Goal: Obtain resource: Download file/media

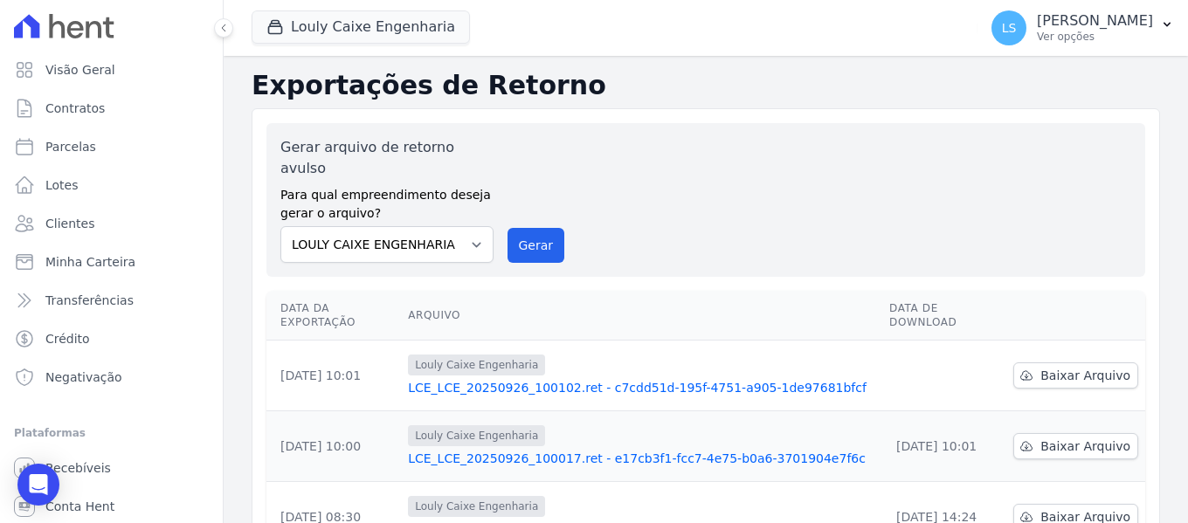
scroll to position [116, 0]
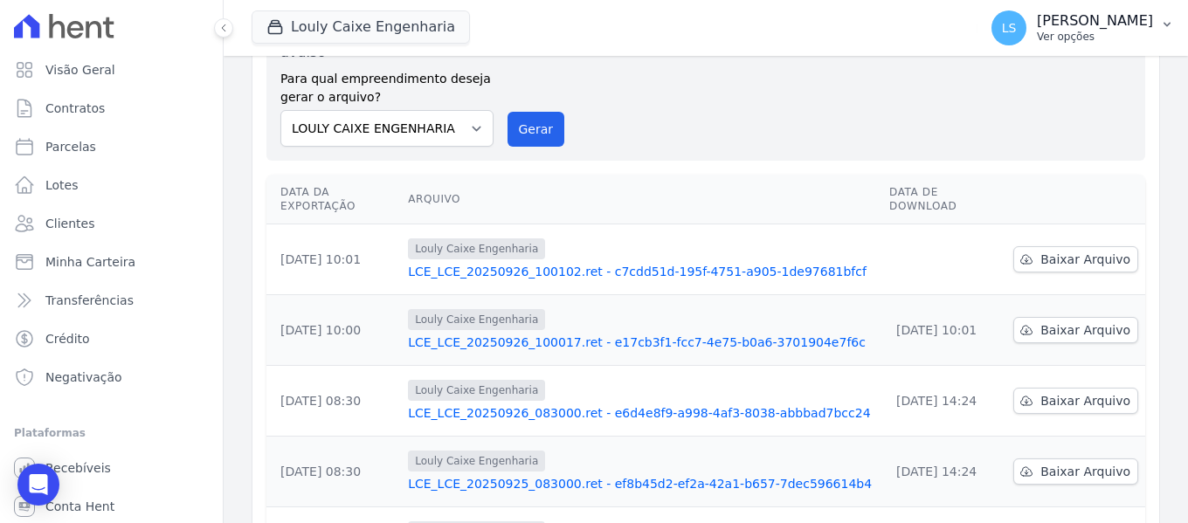
click at [1140, 17] on p "[PERSON_NAME]" at bounding box center [1095, 20] width 116 height 17
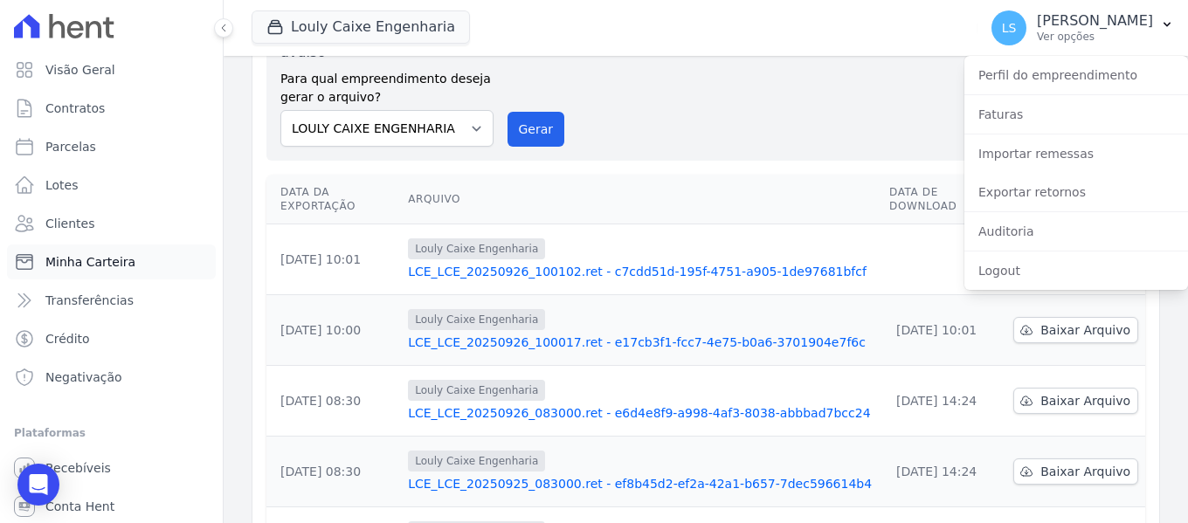
click at [71, 246] on link "Minha Carteira" at bounding box center [111, 262] width 209 height 35
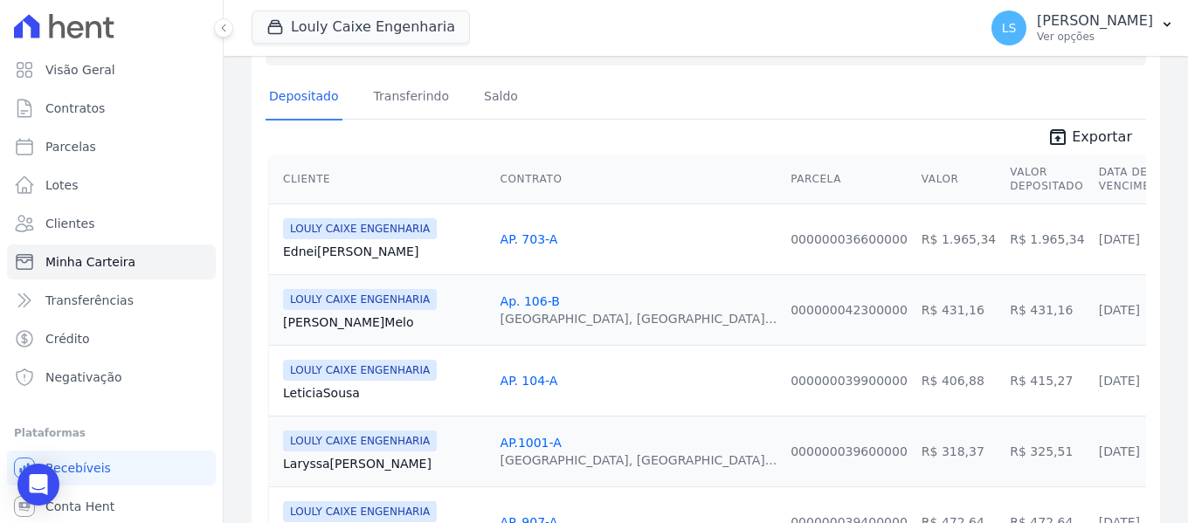
scroll to position [175, 0]
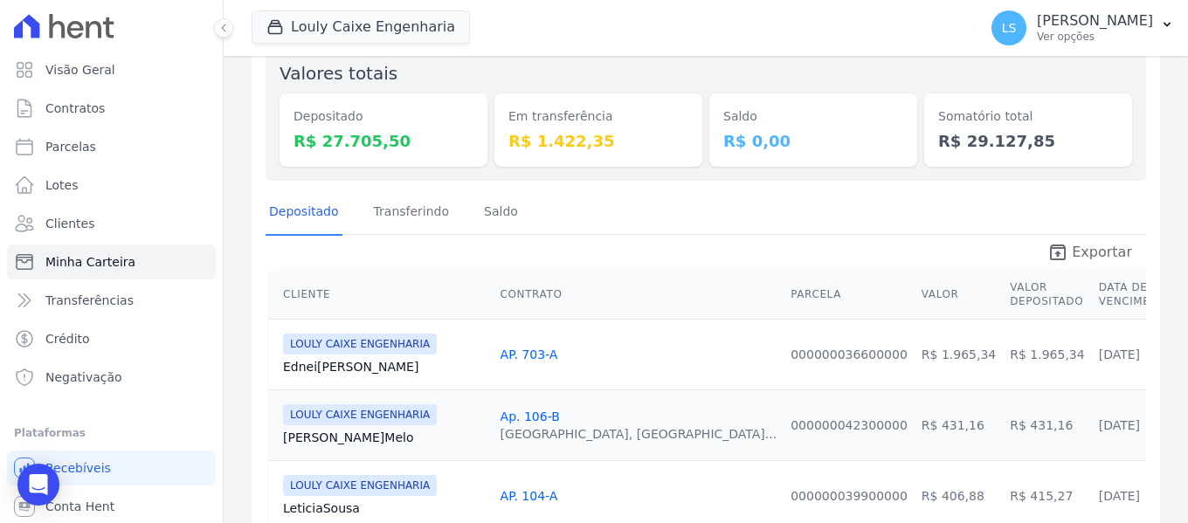
click at [1066, 251] on link "unarchive Exportar" at bounding box center [1090, 254] width 113 height 24
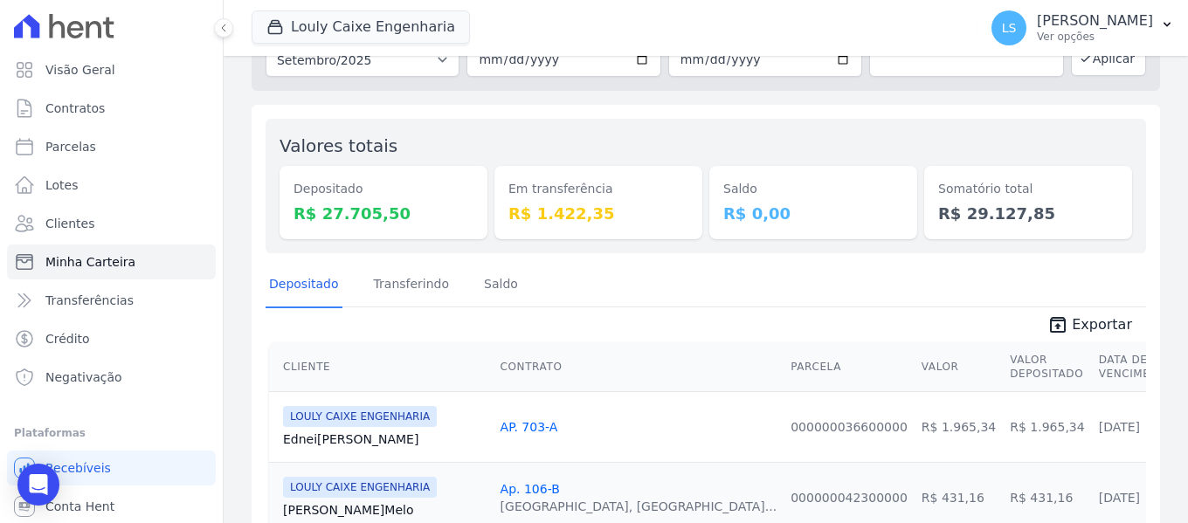
scroll to position [87, 0]
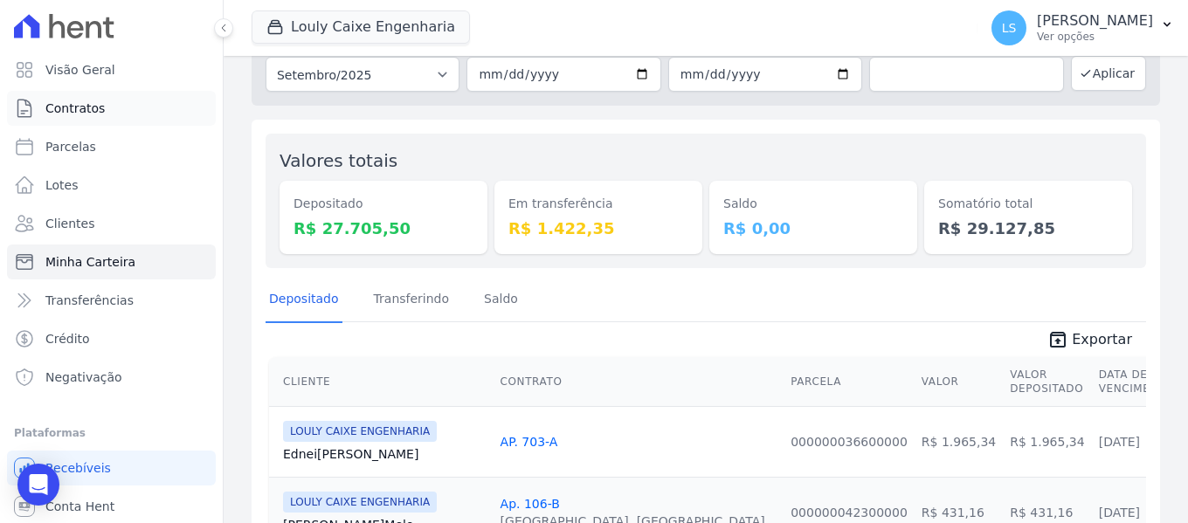
click at [68, 103] on span "Contratos" at bounding box center [74, 108] width 59 height 17
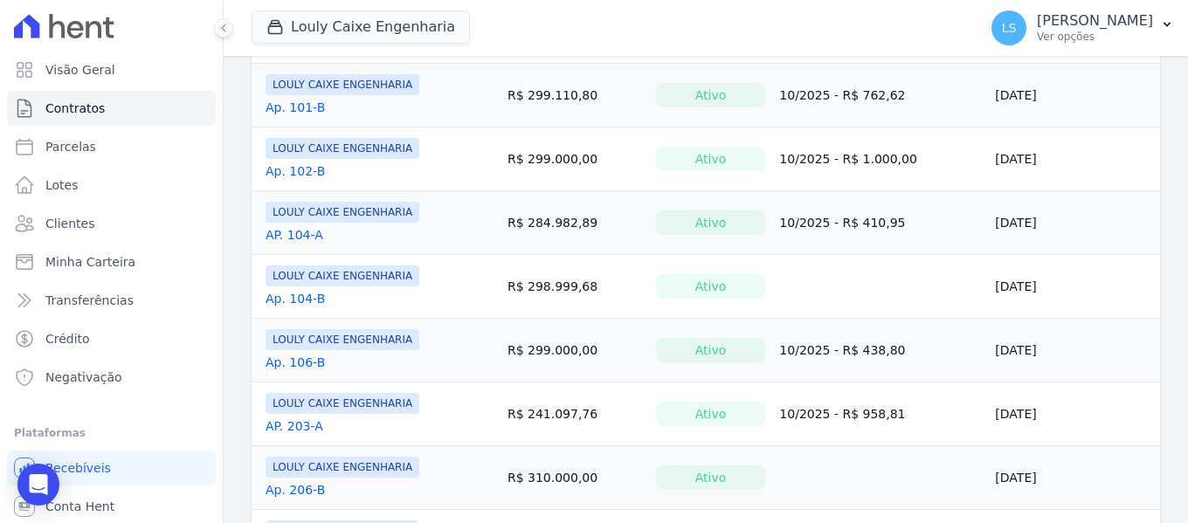
scroll to position [437, 0]
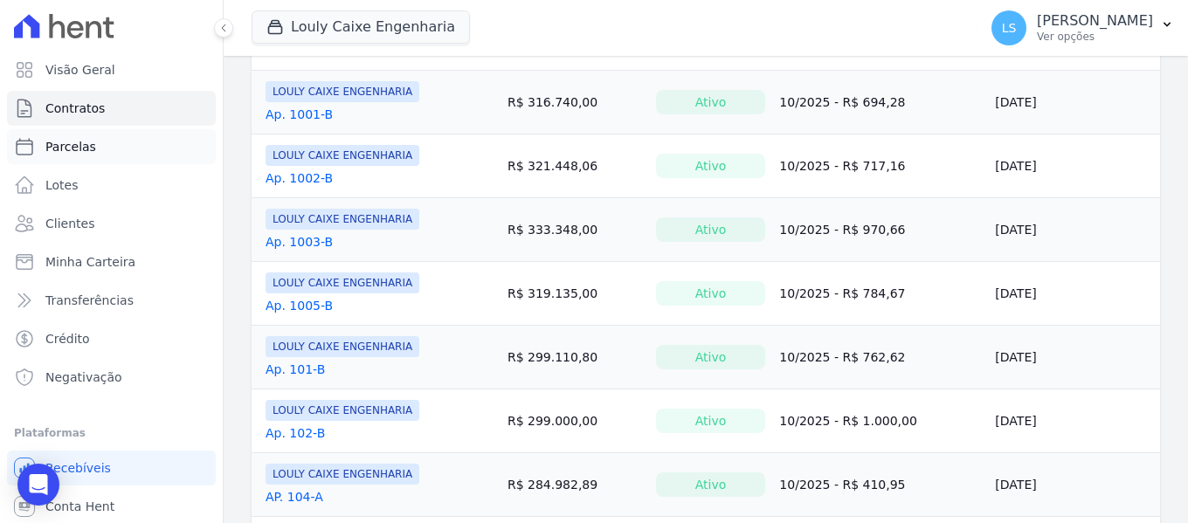
click at [88, 158] on link "Parcelas" at bounding box center [111, 146] width 209 height 35
select select
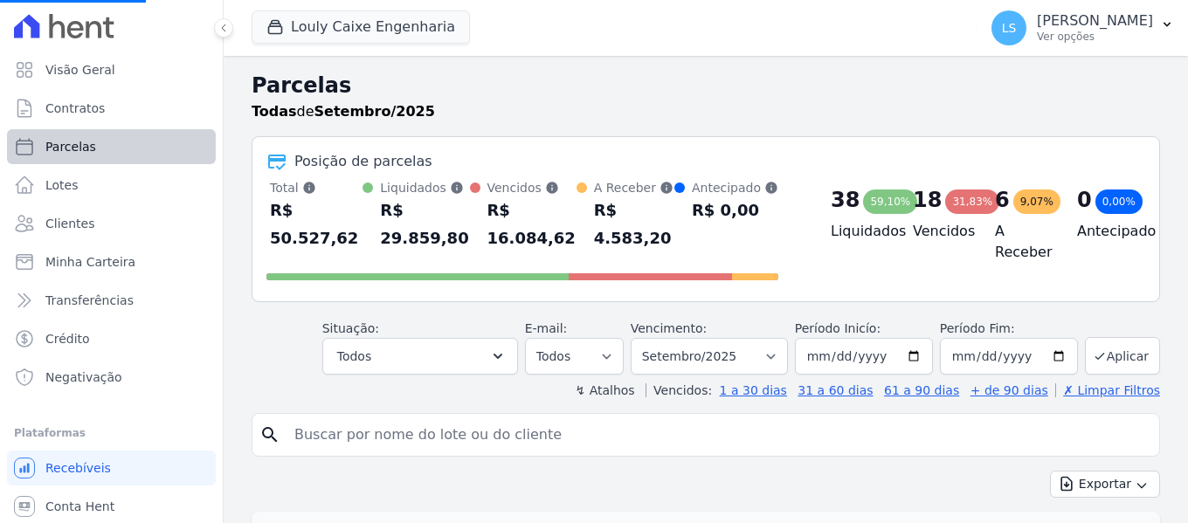
select select
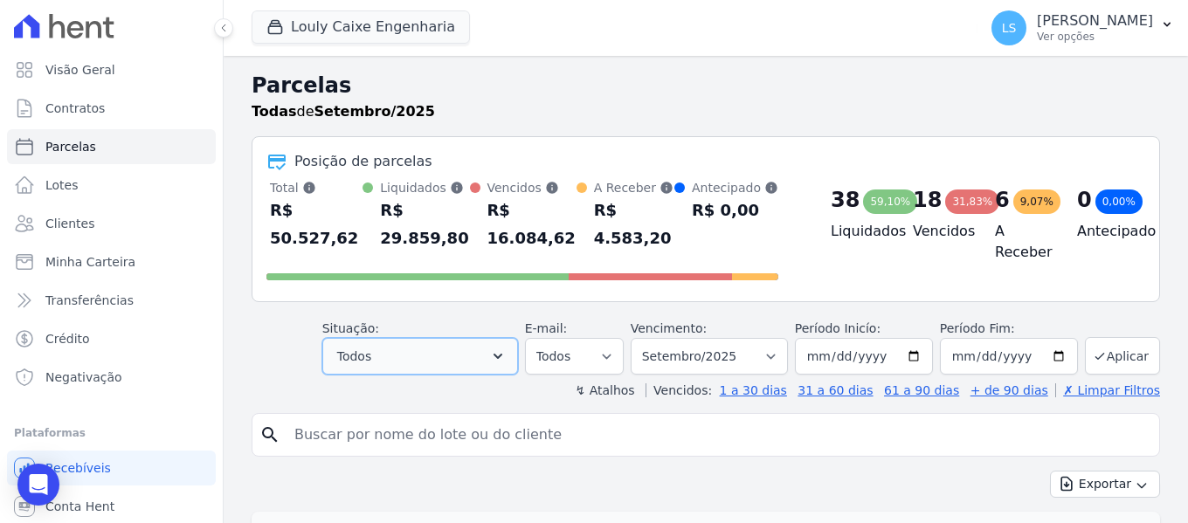
click at [426, 357] on button "Todos" at bounding box center [420, 356] width 196 height 37
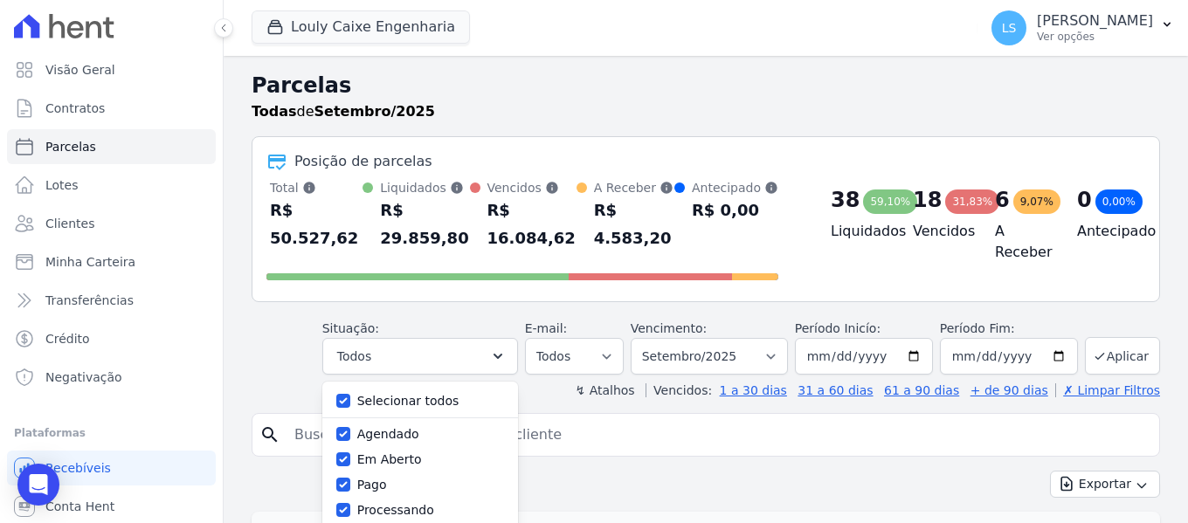
click at [419, 399] on label "Selecionar todos" at bounding box center [408, 401] width 102 height 14
click at [350, 399] on input "Selecionar todos" at bounding box center [343, 401] width 14 height 14
checkbox input "false"
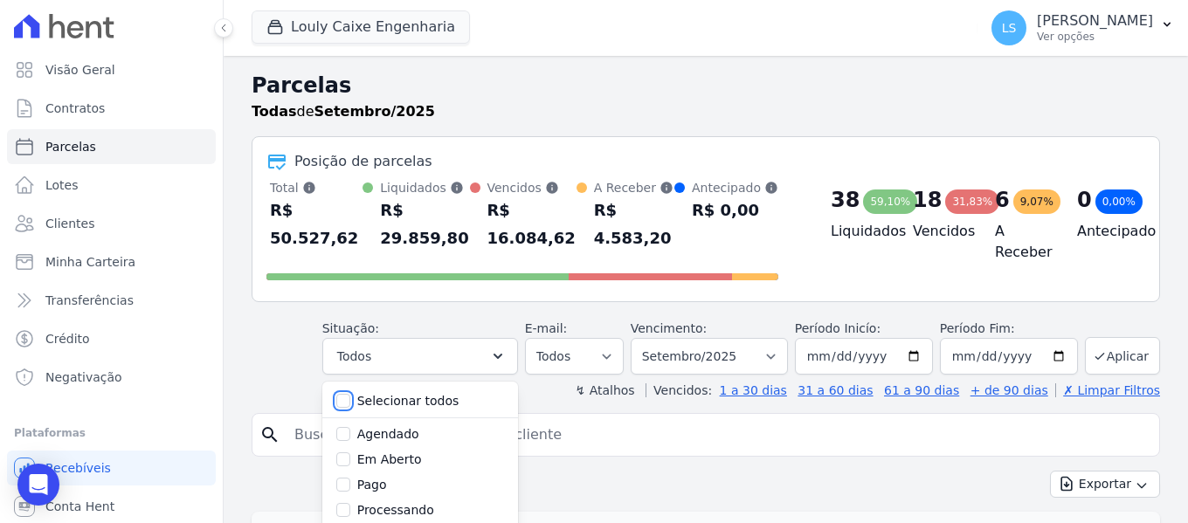
checkbox input "false"
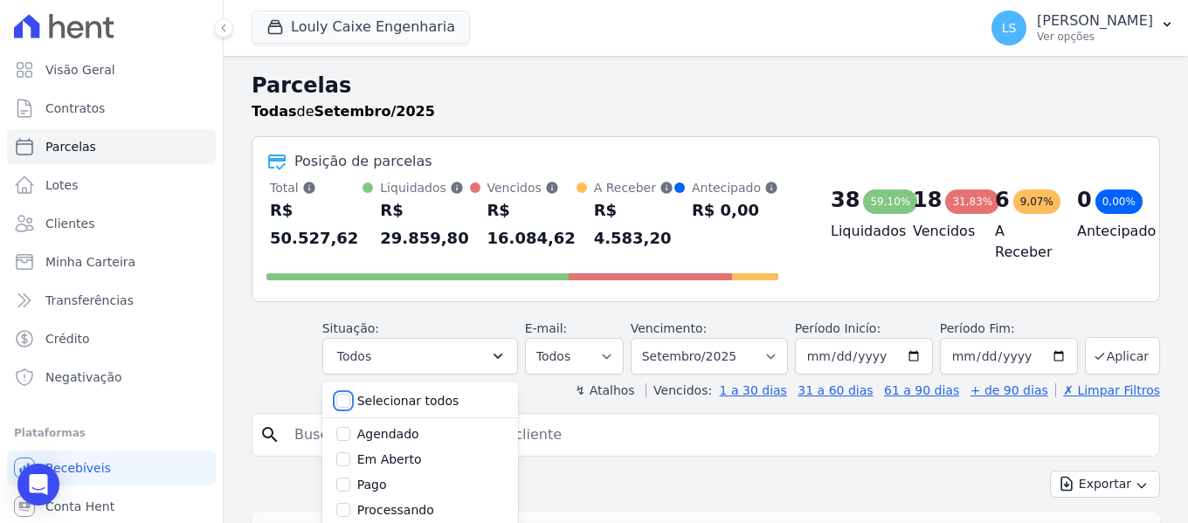
checkbox input "false"
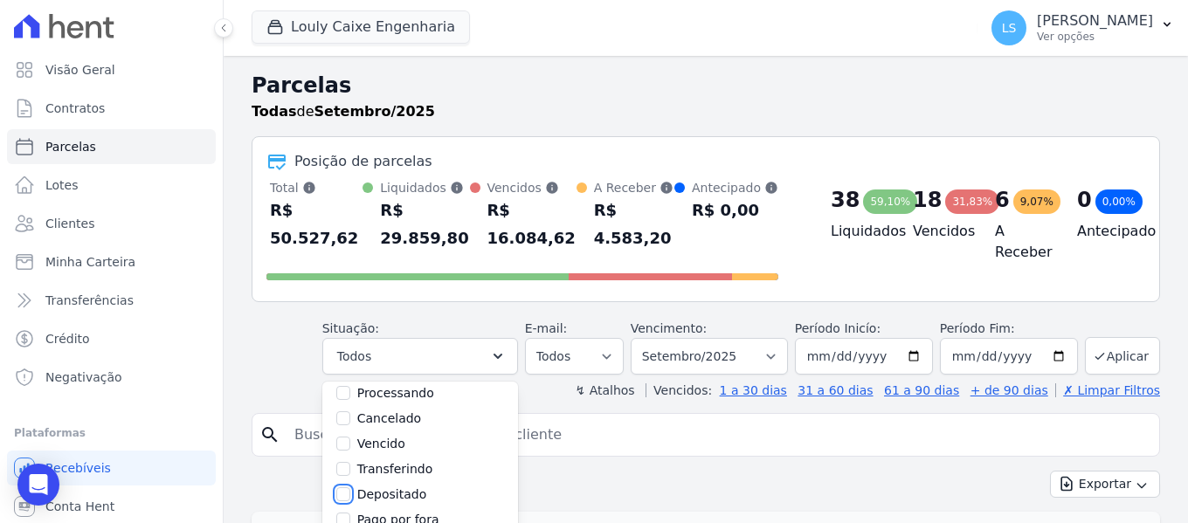
click at [350, 488] on input "Depositado" at bounding box center [343, 495] width 14 height 14
checkbox input "true"
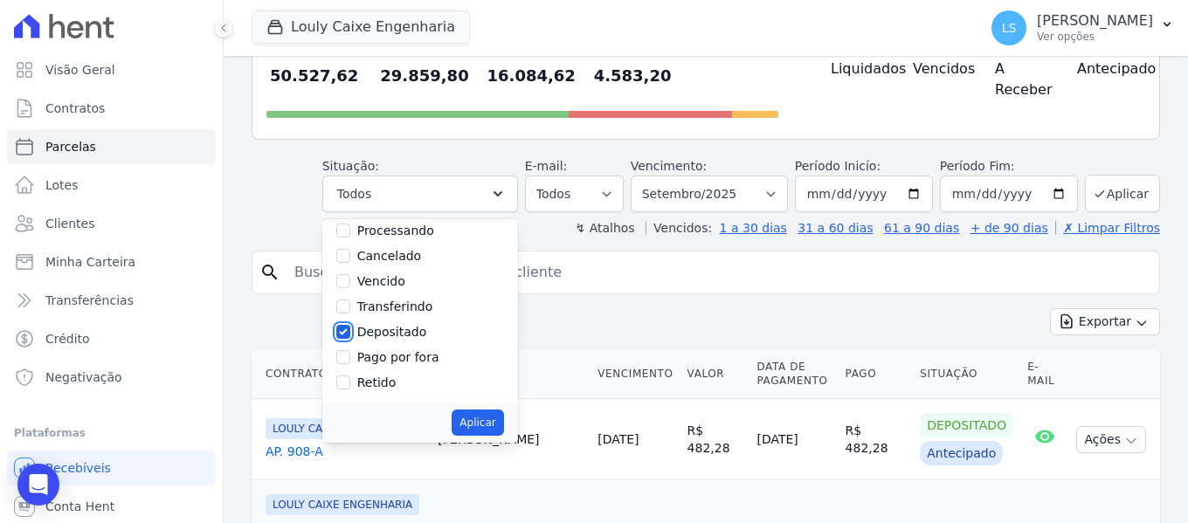
scroll to position [175, 0]
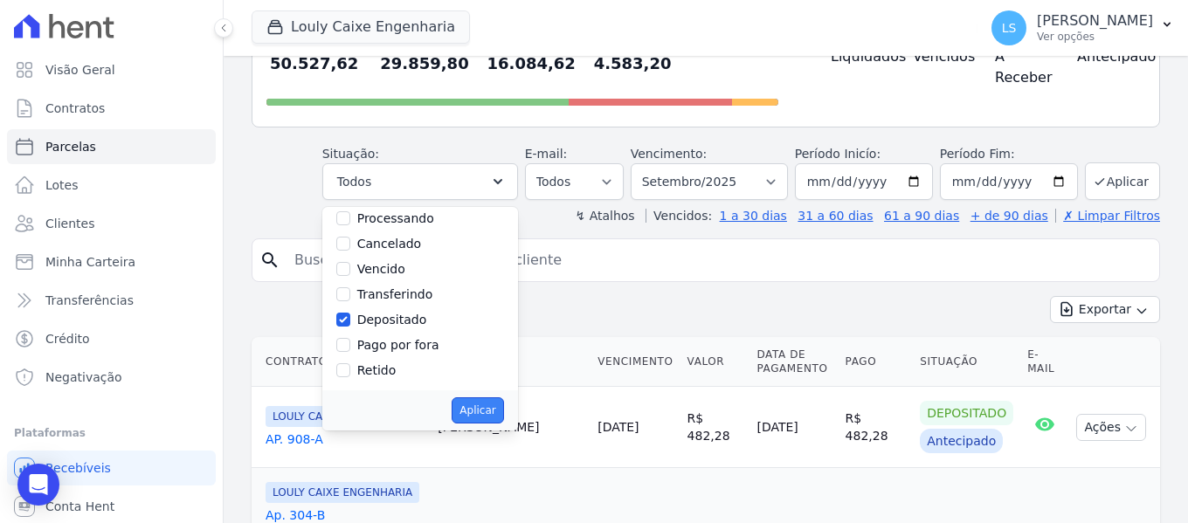
click at [497, 416] on button "Aplicar" at bounding box center [478, 411] width 52 height 26
select select "deposited"
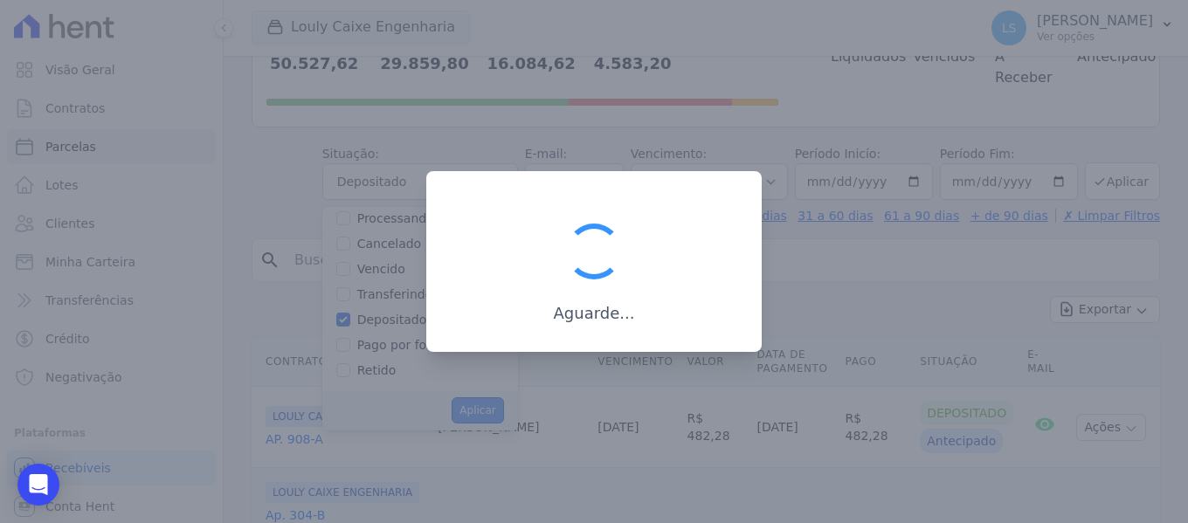
scroll to position [70, 0]
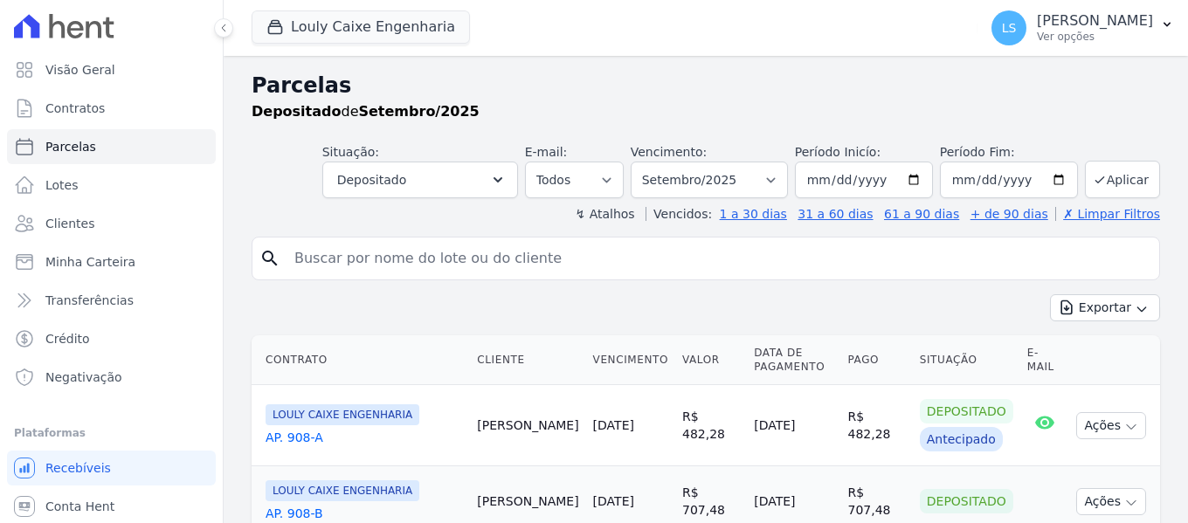
select select
click at [1112, 316] on button "Exportar" at bounding box center [1105, 307] width 110 height 27
click at [1102, 383] on span "Exportar CSV" at bounding box center [1103, 378] width 93 height 17
click at [1071, 31] on p "Ver opções" at bounding box center [1095, 37] width 116 height 14
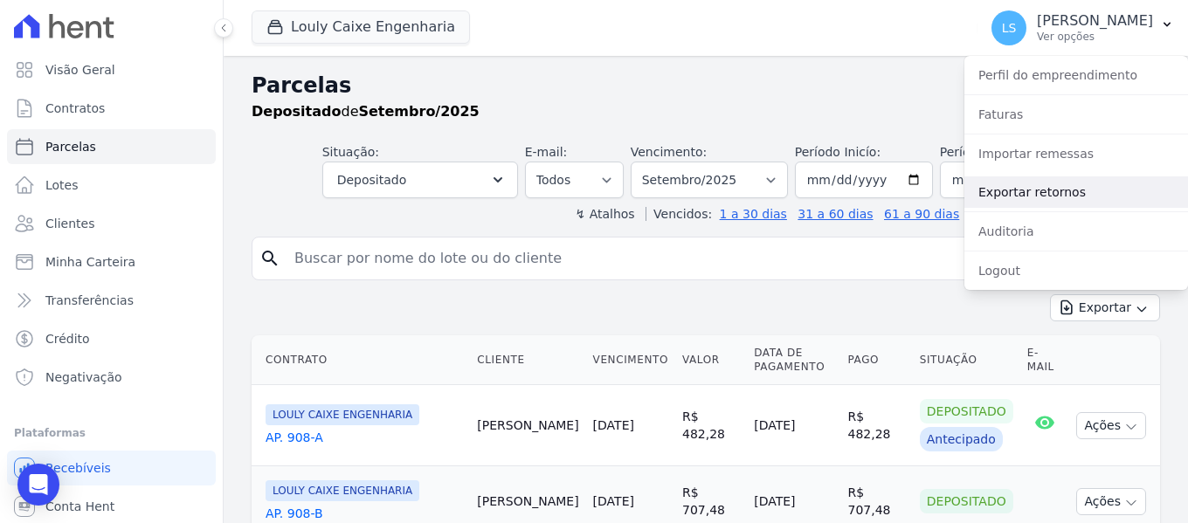
click at [1000, 195] on link "Exportar retornos" at bounding box center [1077, 192] width 224 height 31
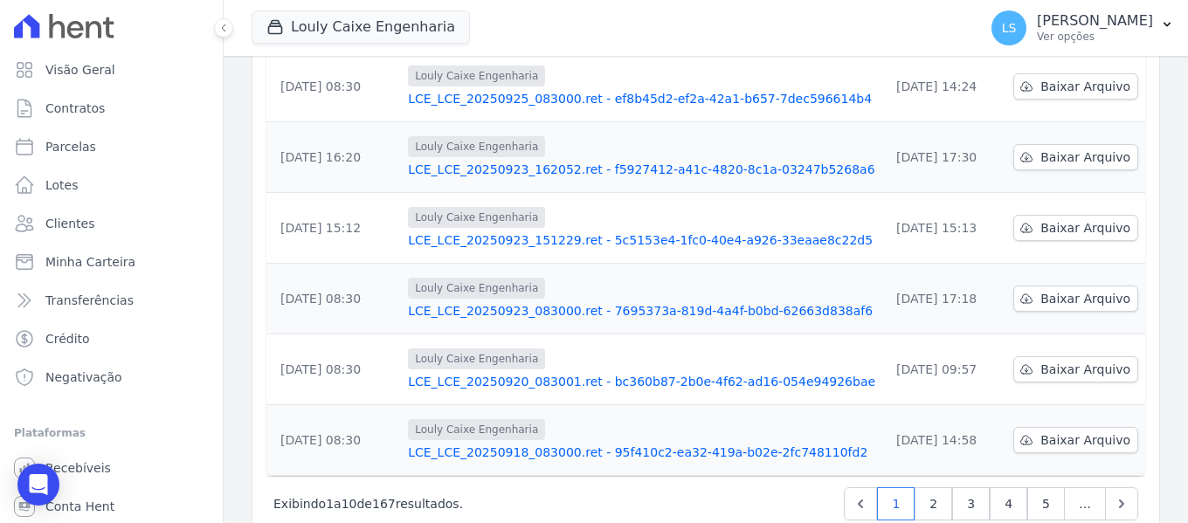
scroll to position [581, 0]
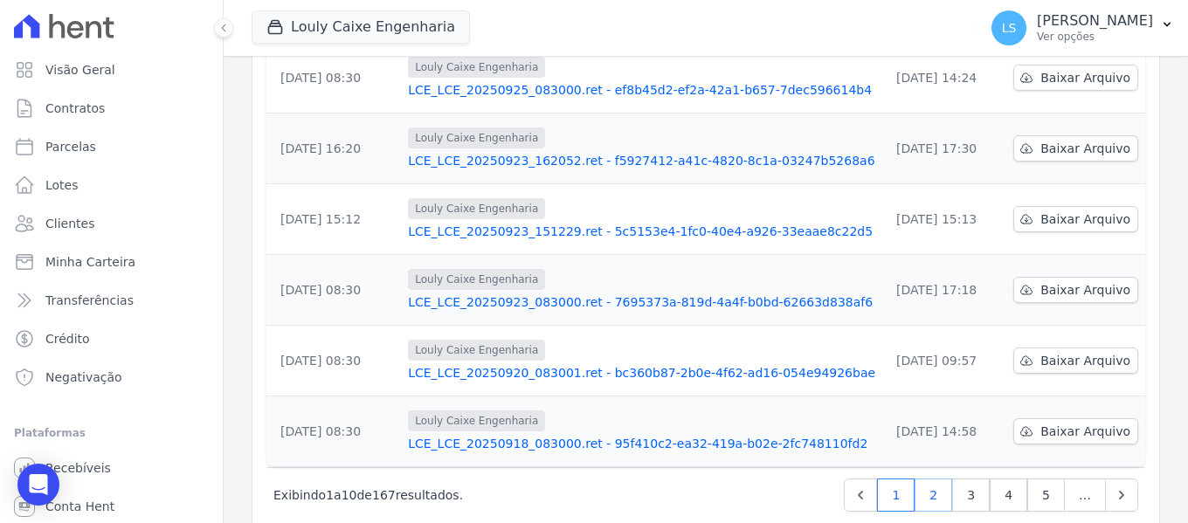
click at [925, 479] on link "2" at bounding box center [934, 495] width 38 height 33
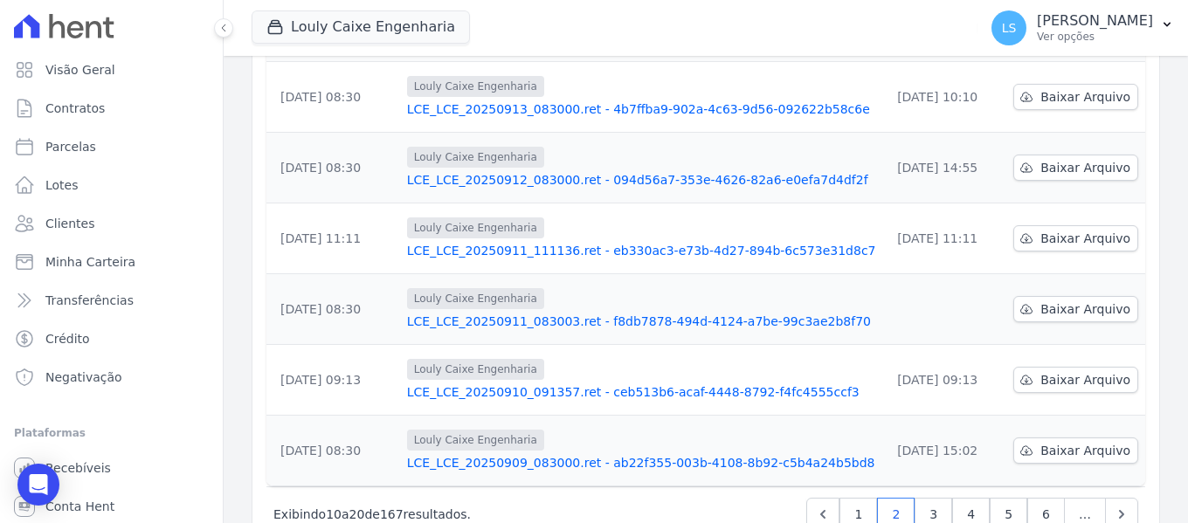
scroll to position [581, 0]
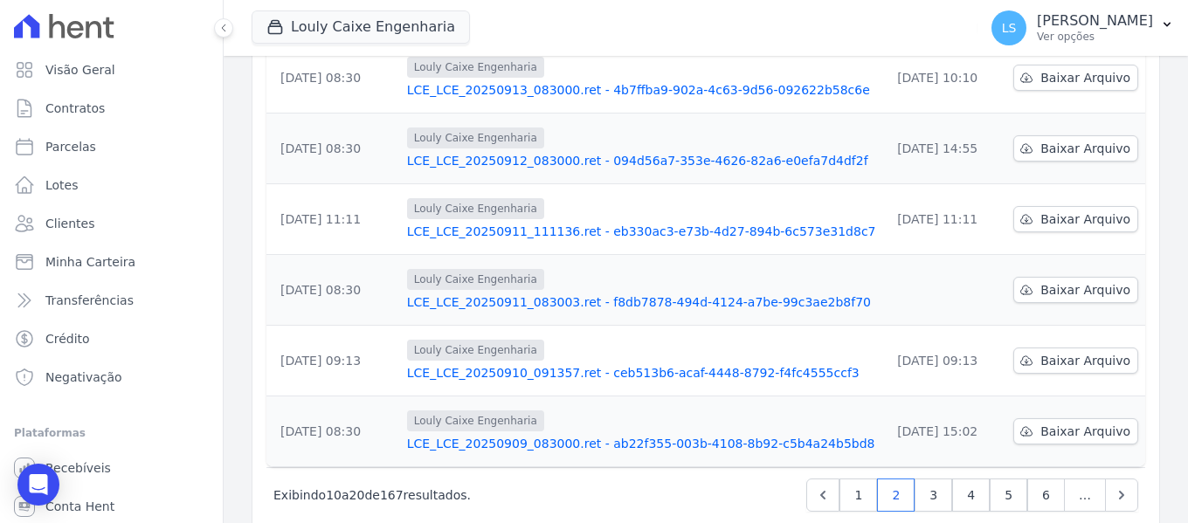
click at [765, 294] on link "LCE_LCE_20250911_083003.ret - f8db7878-494d-4124-a7be-99c3ae2b8f70" at bounding box center [641, 302] width 469 height 17
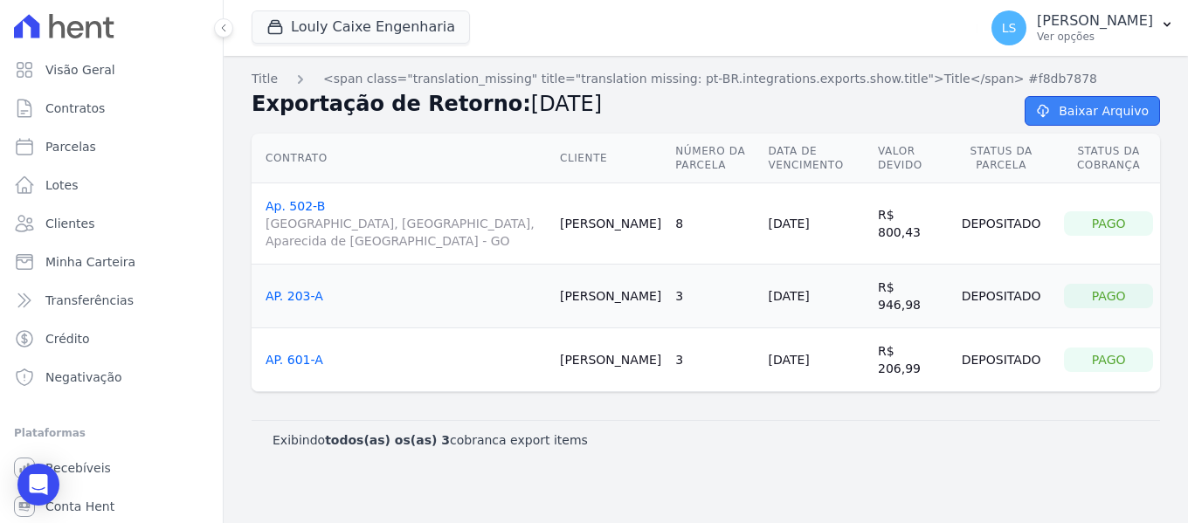
click at [1081, 120] on link "Baixar Arquivo" at bounding box center [1092, 111] width 135 height 30
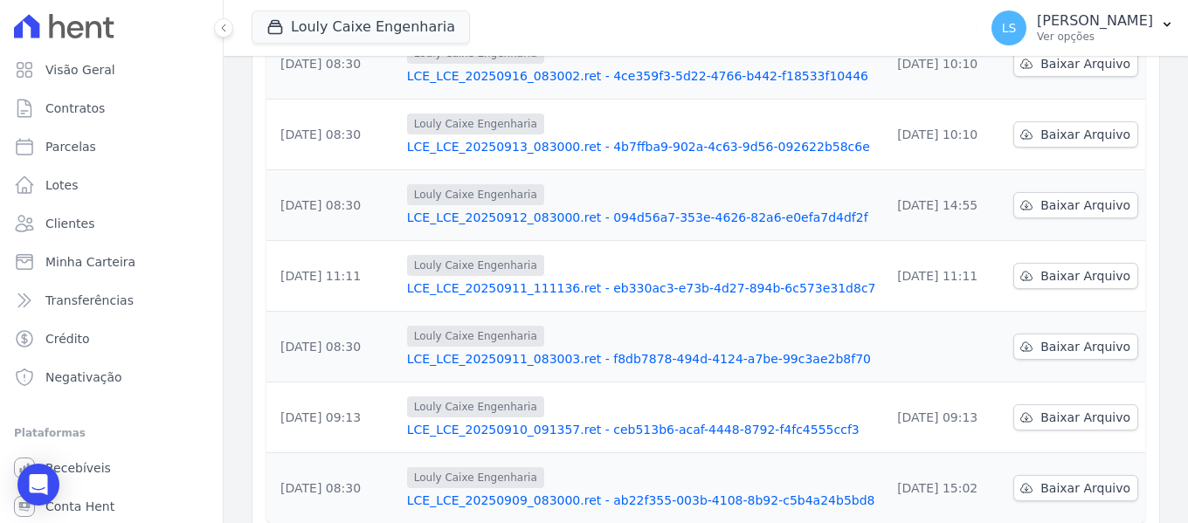
scroll to position [581, 0]
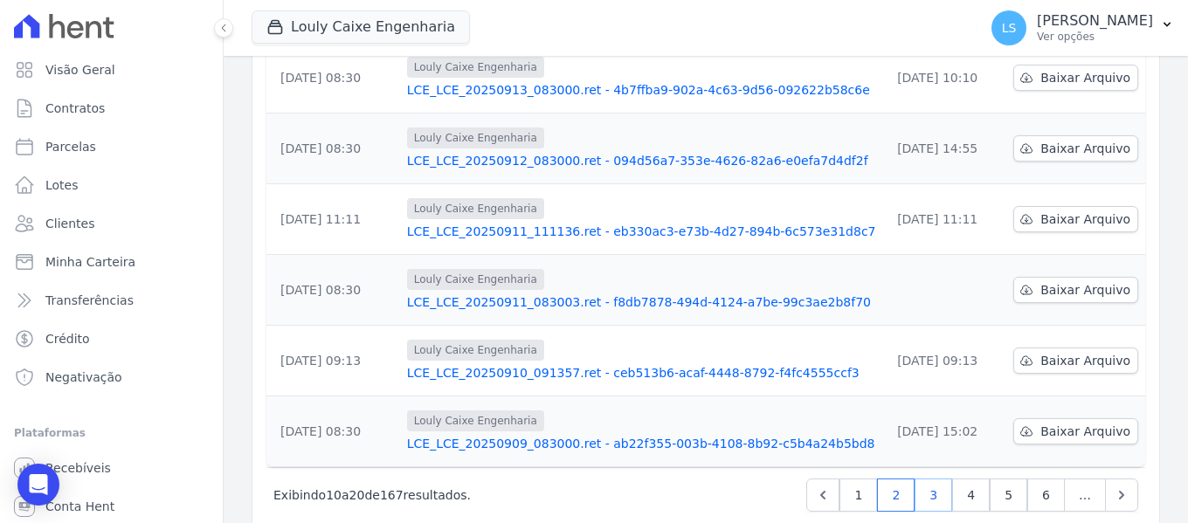
click at [928, 479] on link "3" at bounding box center [934, 495] width 38 height 33
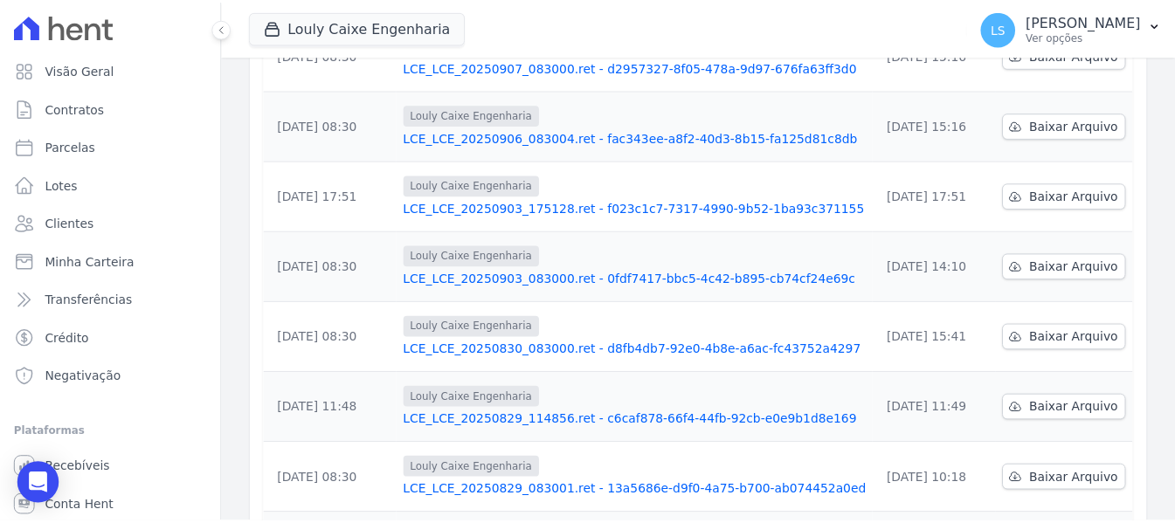
scroll to position [319, 0]
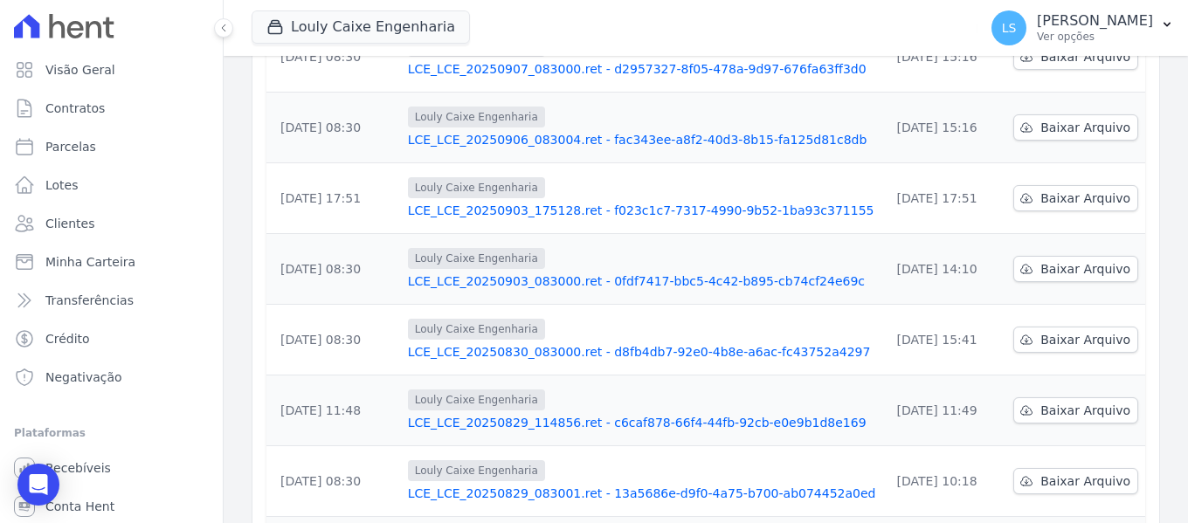
drag, startPoint x: 563, startPoint y: 389, endPoint x: 560, endPoint y: 377, distance: 12.5
click at [562, 414] on link "LCE_LCE_20250829_114856.ret - c6caf878-66f4-44fb-92cb-e0e9b1d8e169" at bounding box center [642, 422] width 468 height 17
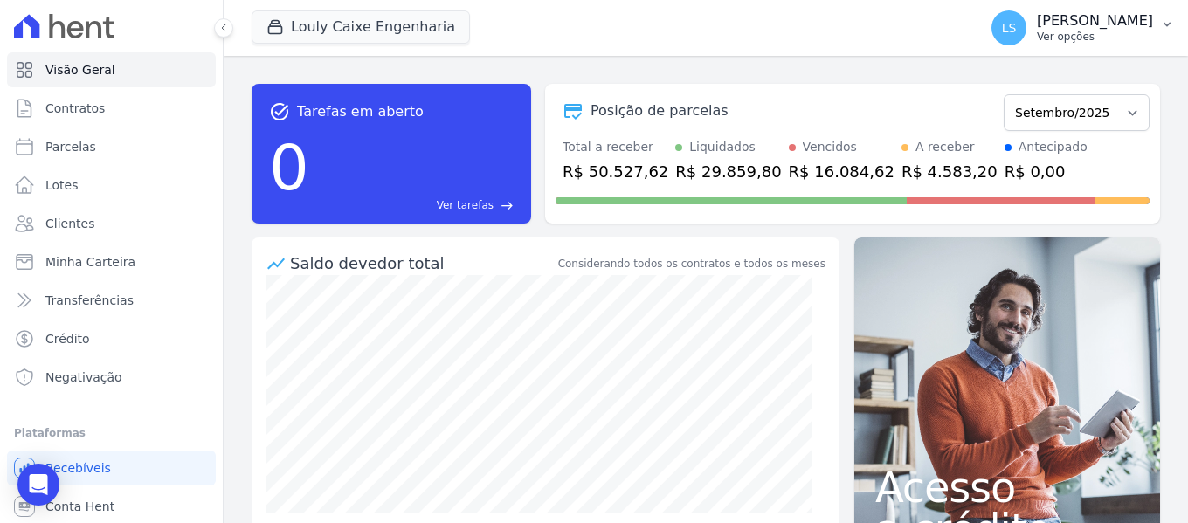
click at [1095, 31] on p "Ver opções" at bounding box center [1095, 37] width 116 height 14
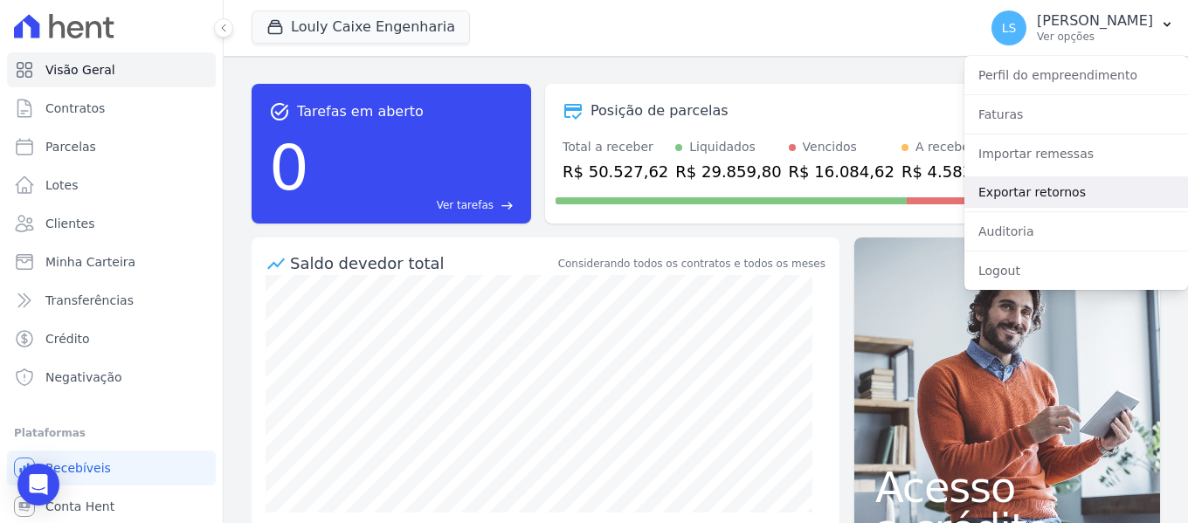
click at [1010, 194] on link "Exportar retornos" at bounding box center [1077, 192] width 224 height 31
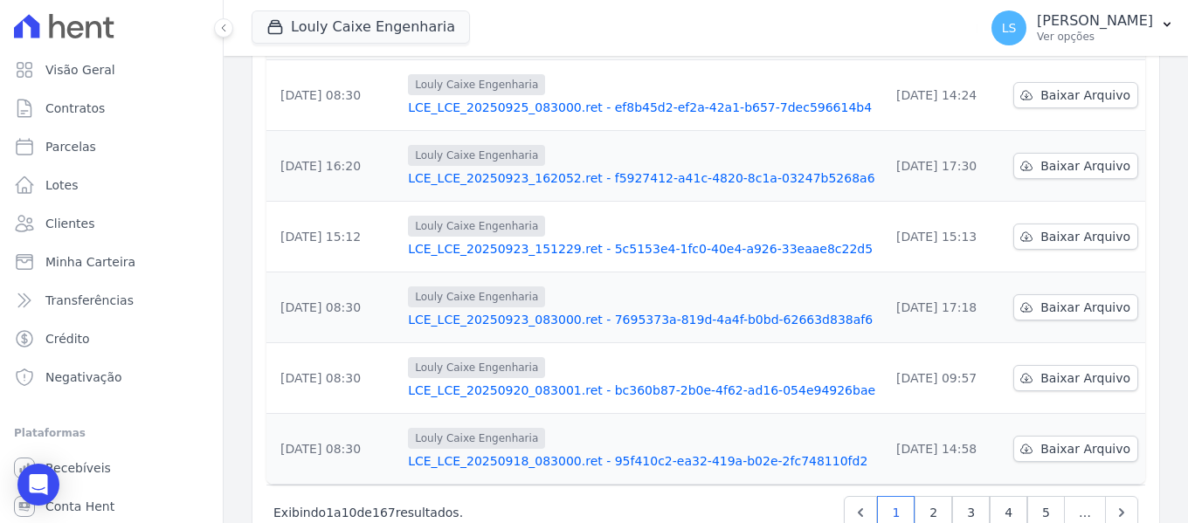
scroll to position [581, 0]
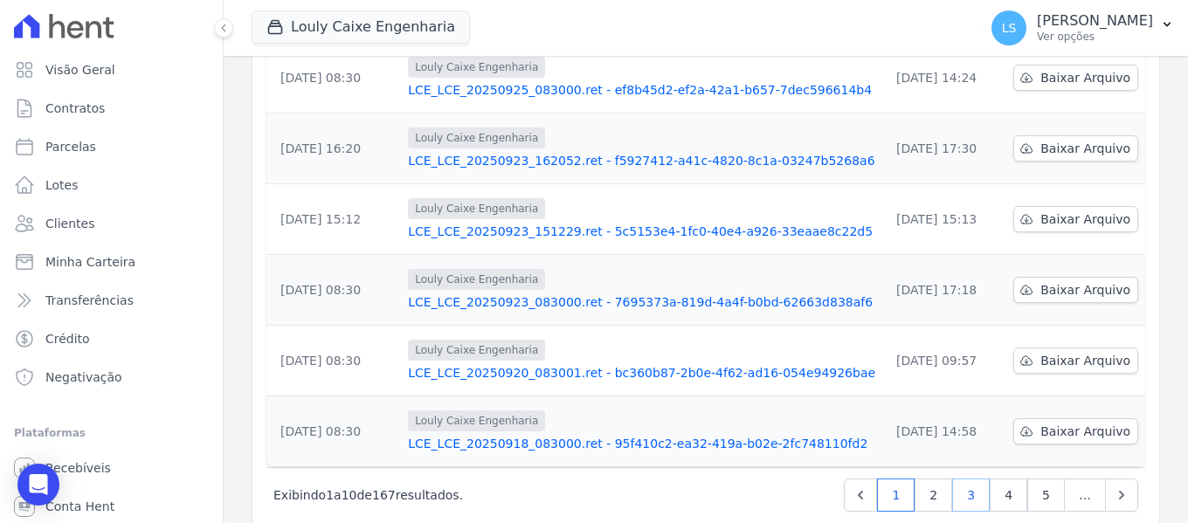
click at [959, 479] on link "3" at bounding box center [971, 495] width 38 height 33
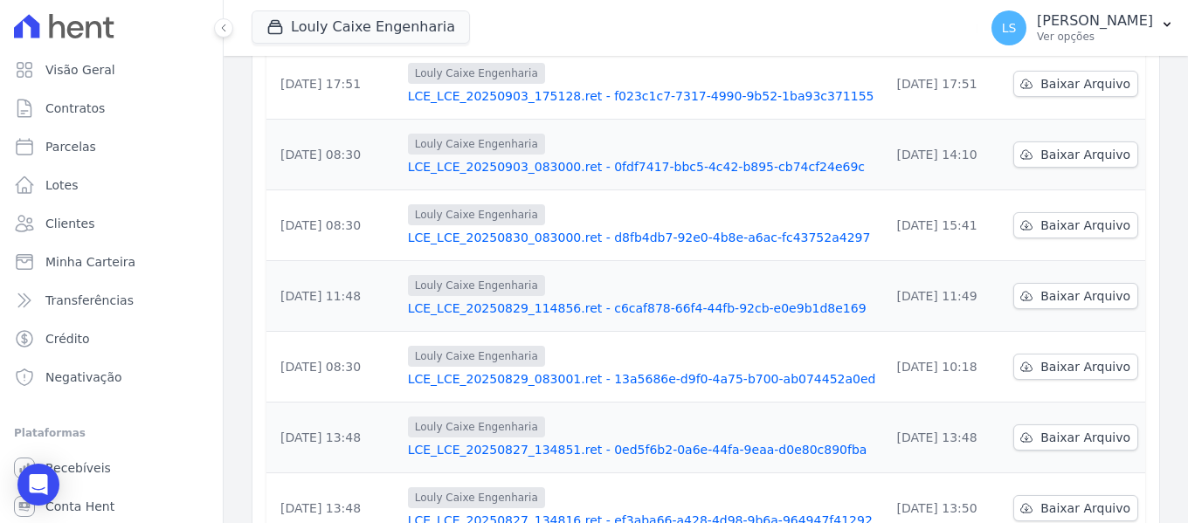
scroll to position [406, 0]
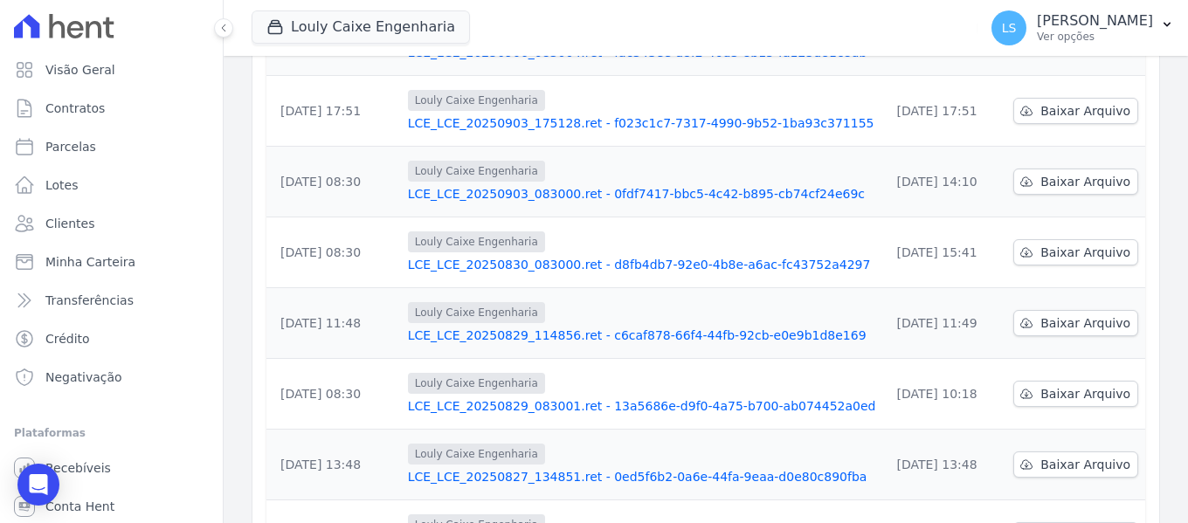
click at [596, 327] on link "LCE_LCE_20250829_114856.ret - c6caf878-66f4-44fb-92cb-e0e9b1d8e169" at bounding box center [642, 335] width 468 height 17
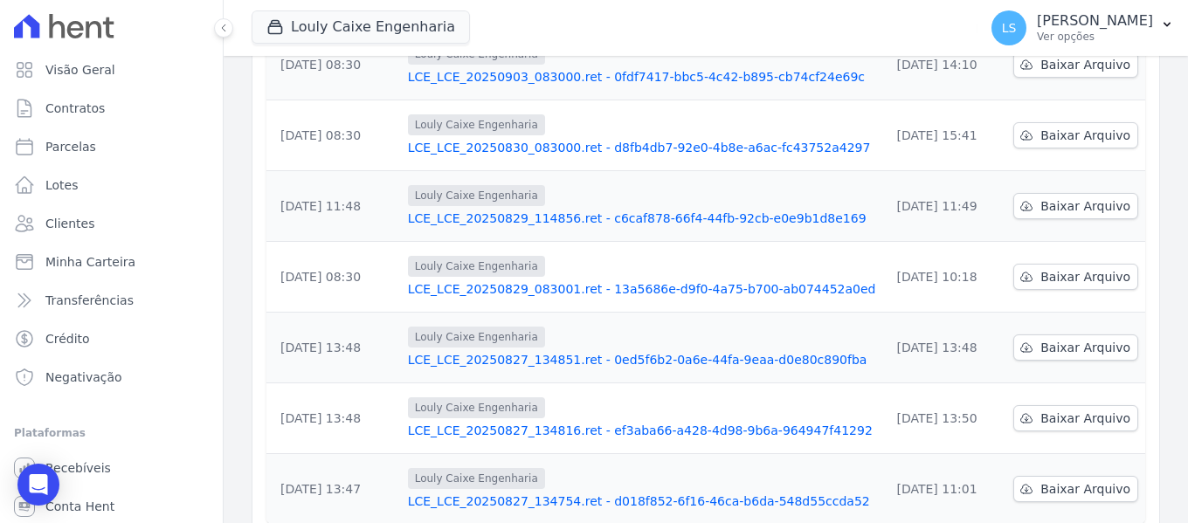
scroll to position [616, 0]
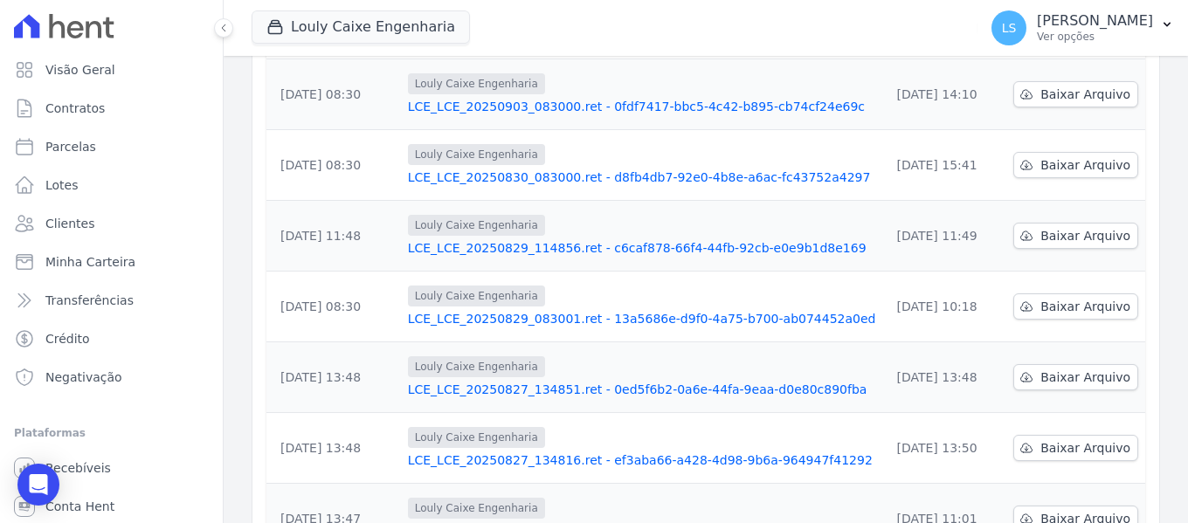
click at [625, 310] on link "LCE_LCE_20250829_083001.ret - 13a5686e-d9f0-4a75-b700-ab074452a0ed" at bounding box center [642, 318] width 468 height 17
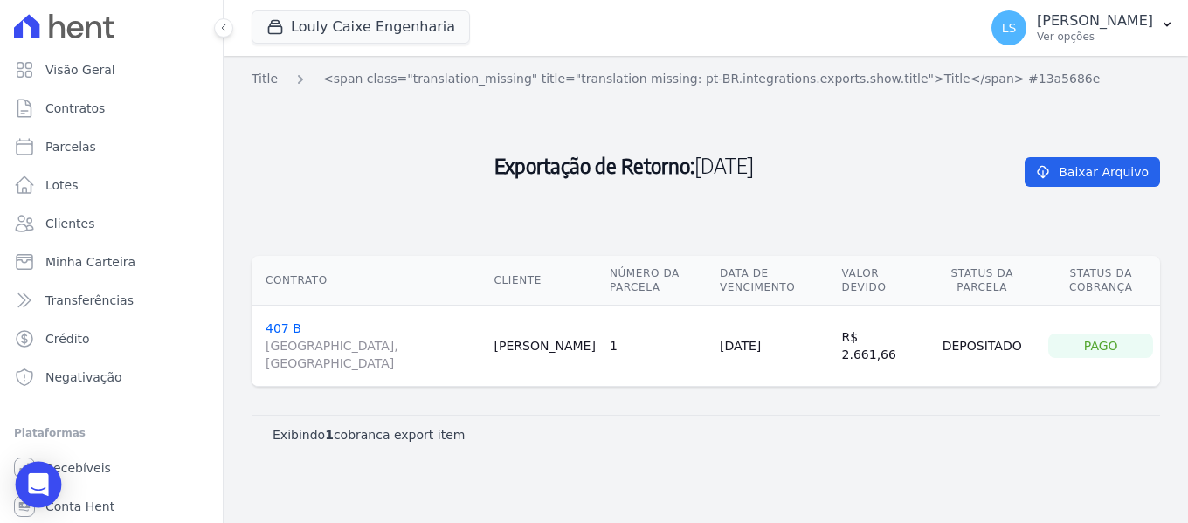
click at [35, 488] on icon "Open Intercom Messenger" at bounding box center [38, 485] width 20 height 23
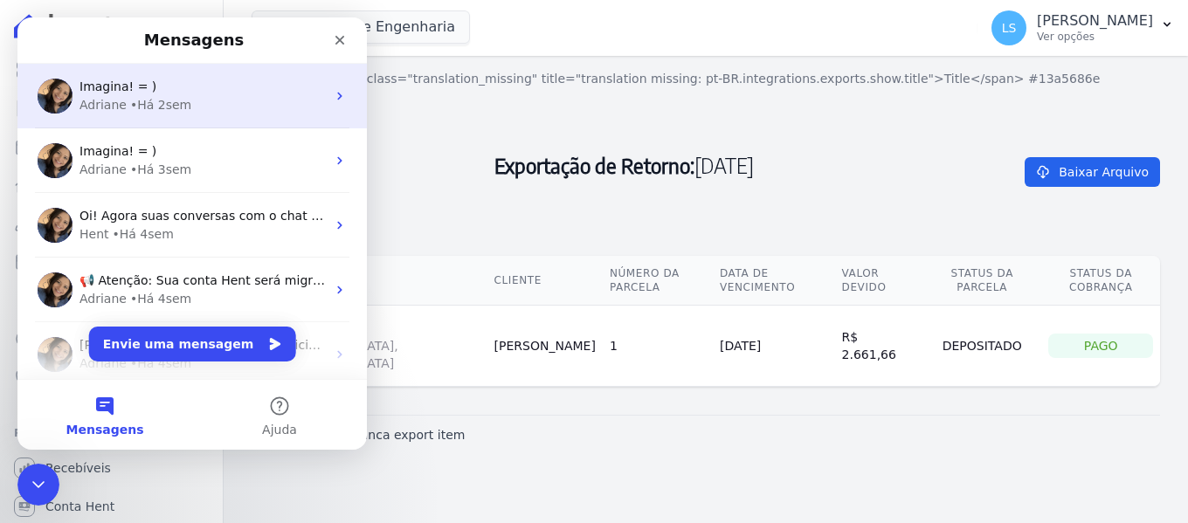
click at [175, 98] on div "• Há 2sem" at bounding box center [160, 105] width 61 height 18
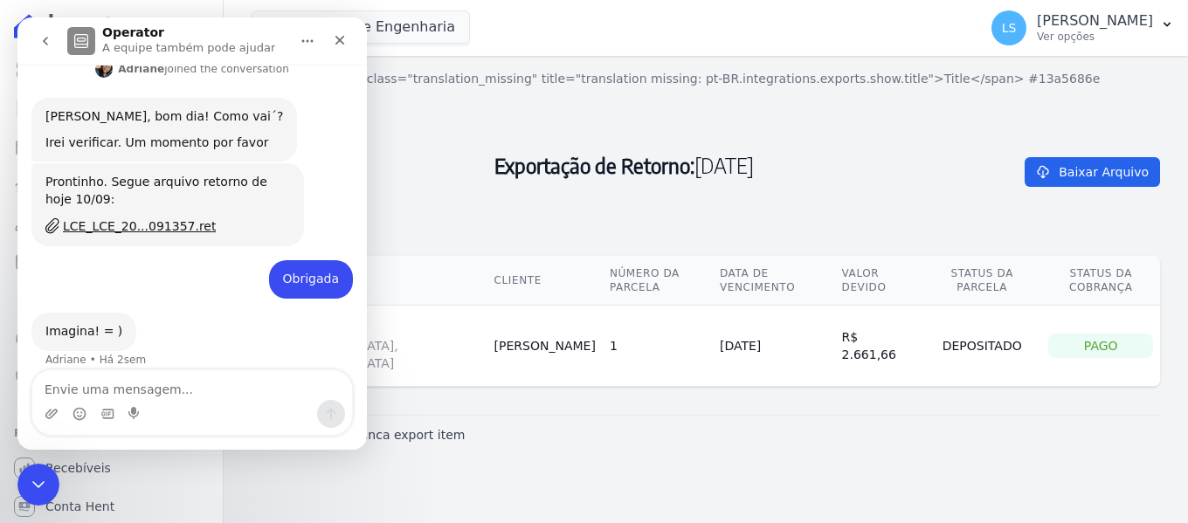
scroll to position [103, 0]
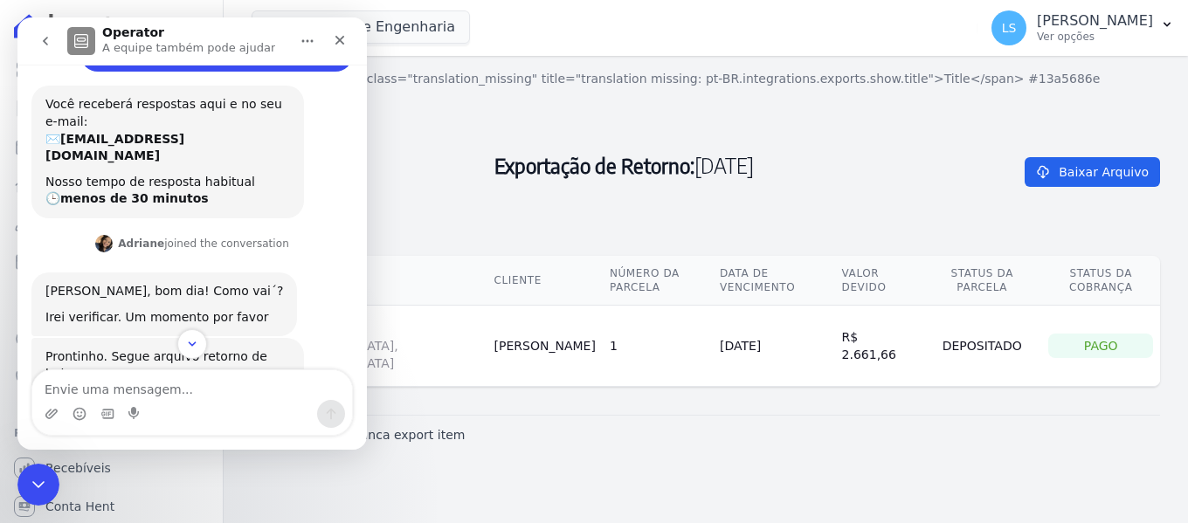
click at [37, 35] on button "go back" at bounding box center [45, 40] width 33 height 33
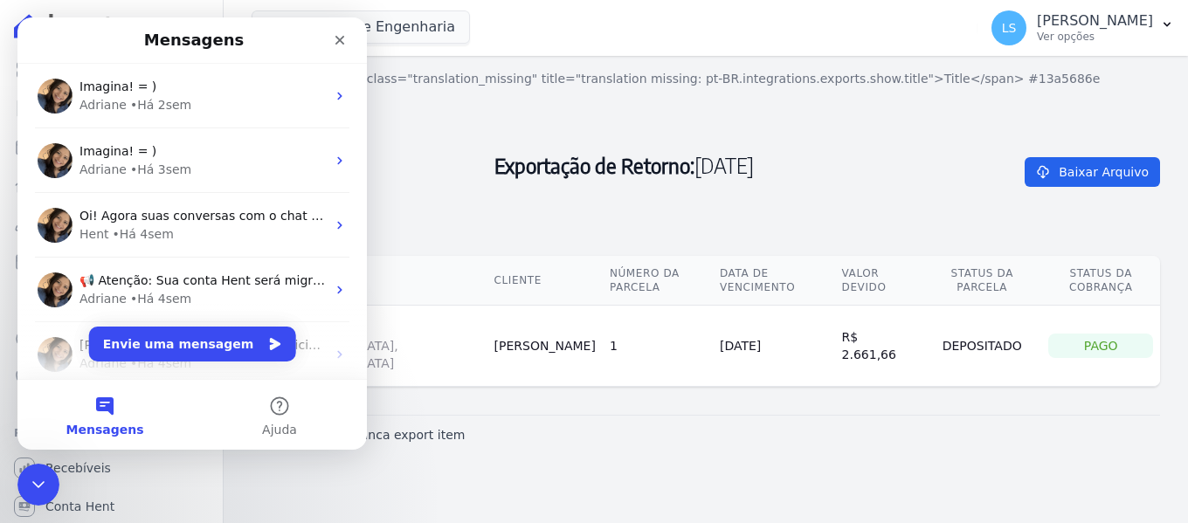
scroll to position [0, 0]
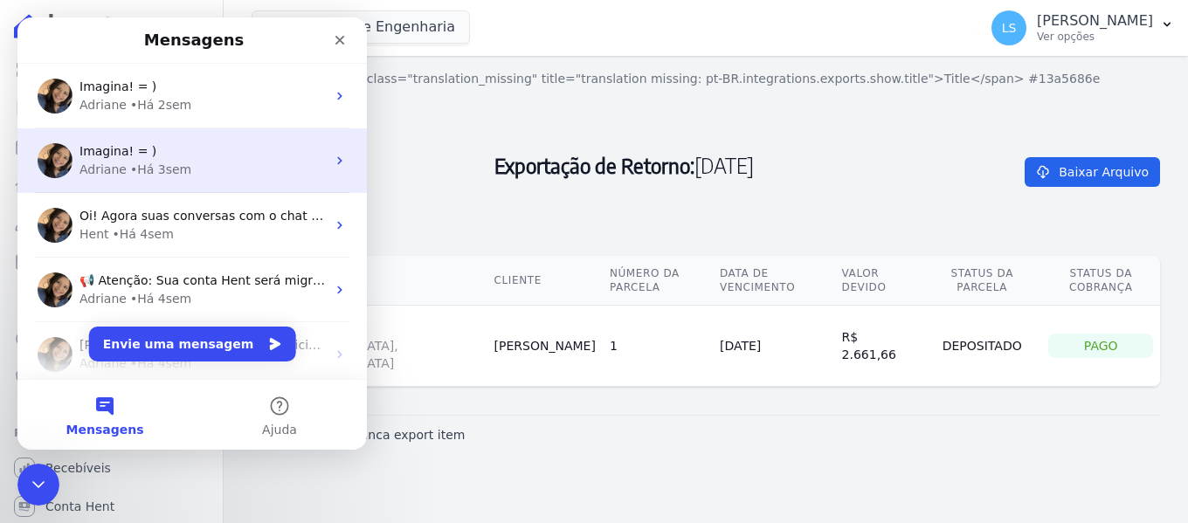
click at [233, 160] on div "Imagina! = )" at bounding box center [203, 151] width 246 height 18
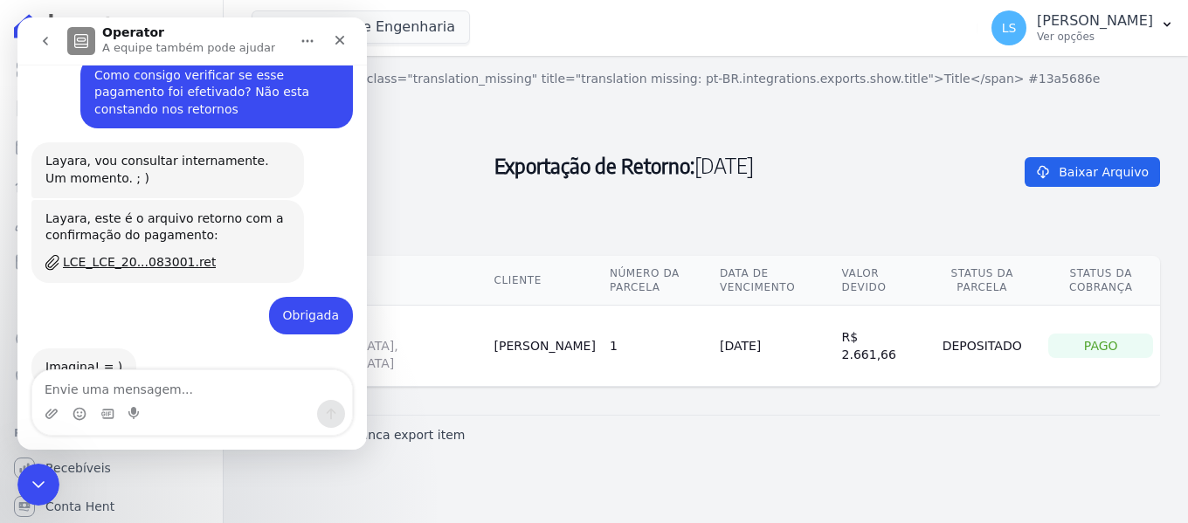
scroll to position [1229, 0]
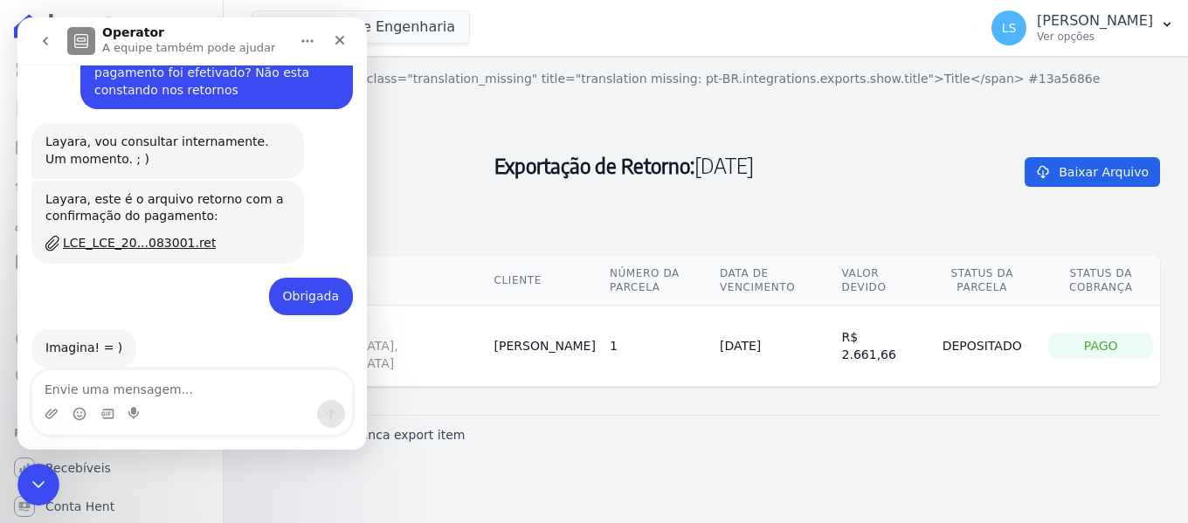
click at [44, 44] on icon "go back" at bounding box center [45, 41] width 14 height 14
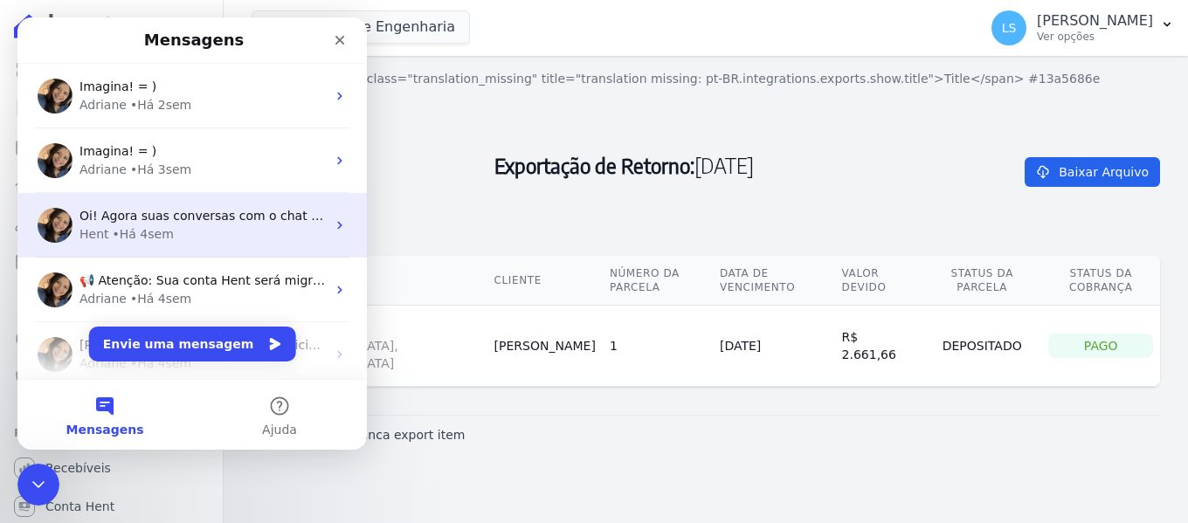
click at [239, 229] on div "Hent • Há 4sem" at bounding box center [203, 234] width 246 height 18
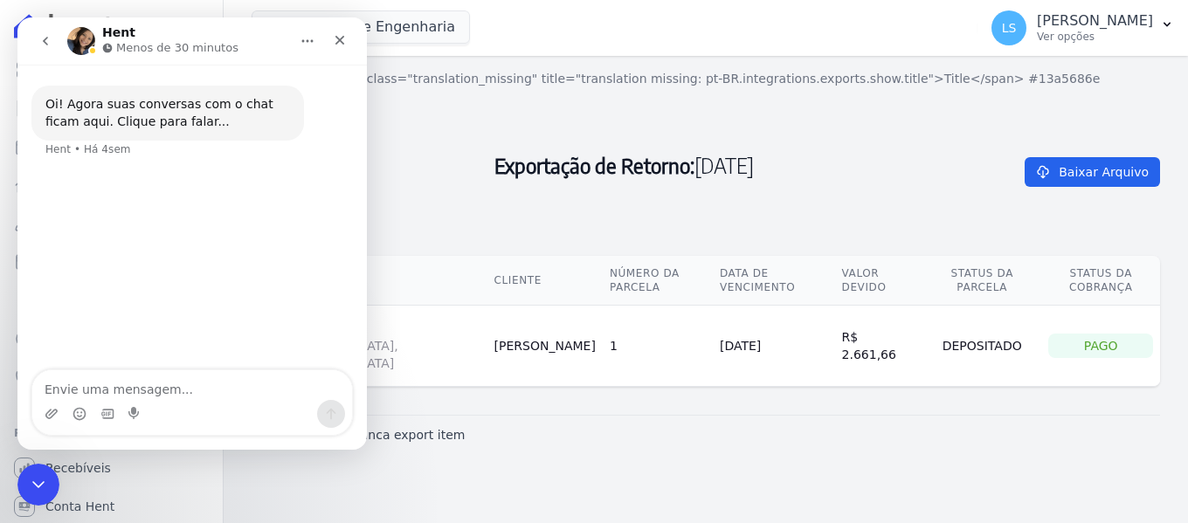
click at [41, 40] on icon "go back" at bounding box center [45, 41] width 14 height 14
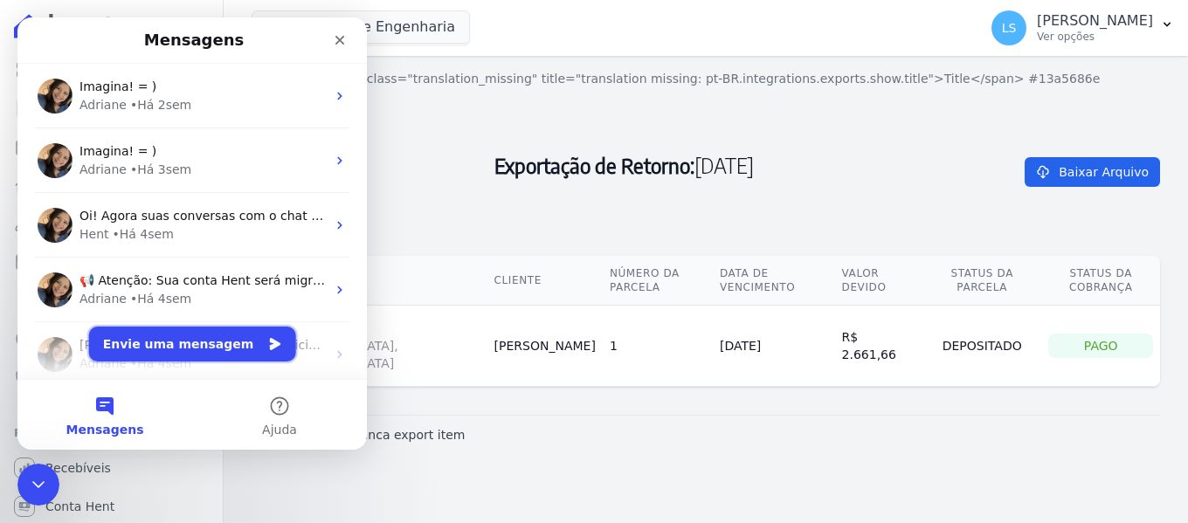
click at [199, 360] on button "Envie uma mensagem" at bounding box center [192, 344] width 207 height 35
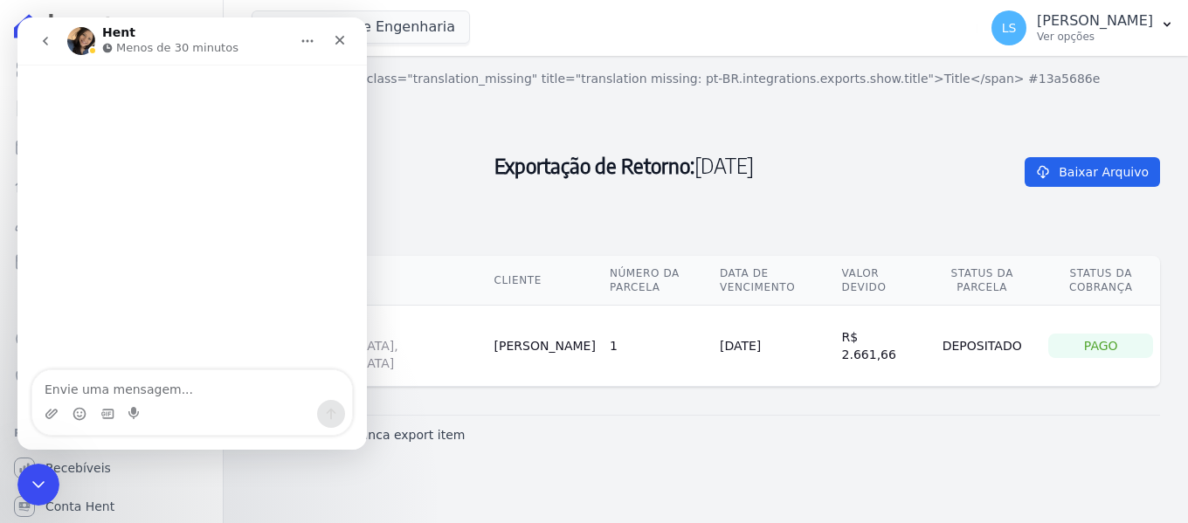
click at [203, 391] on textarea "Envie uma mensagem..." at bounding box center [192, 385] width 320 height 30
type textarea "Bom dia,"
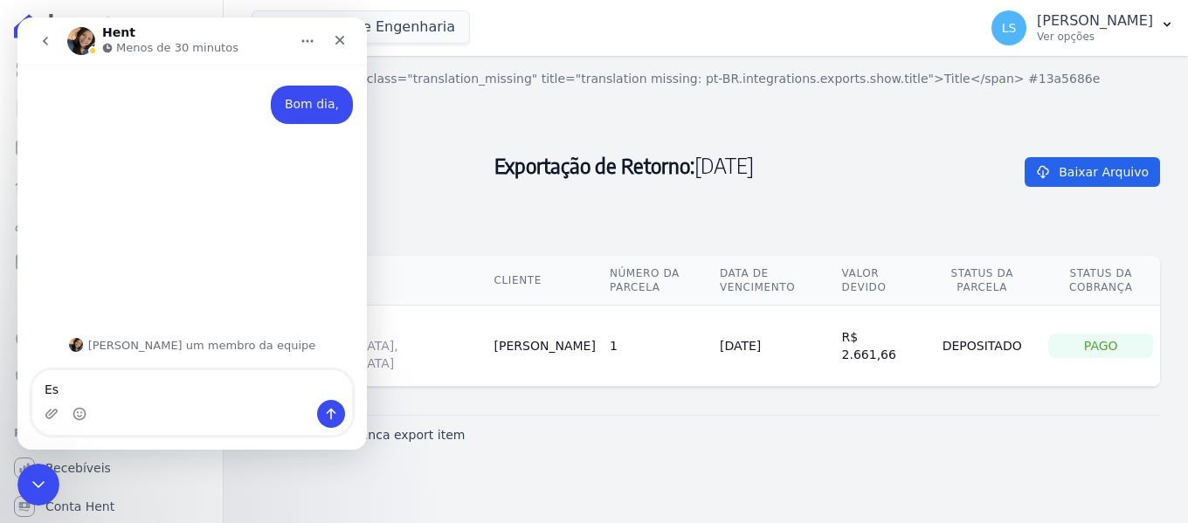
type textarea "E"
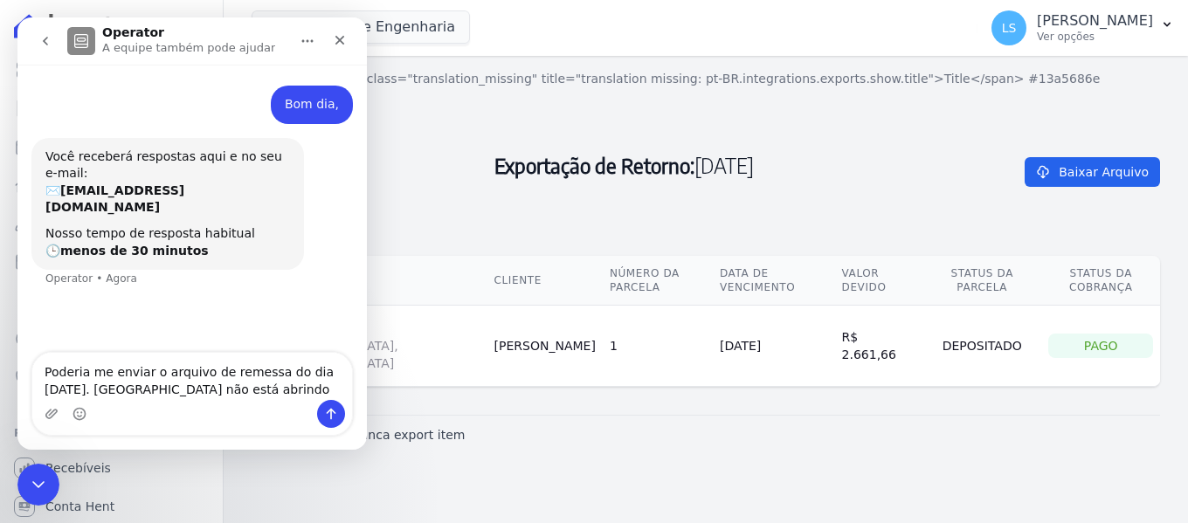
type textarea "Poderia me enviar o arquivo de remessa do dia [DATE]. [GEOGRAPHIC_DATA] não est…"
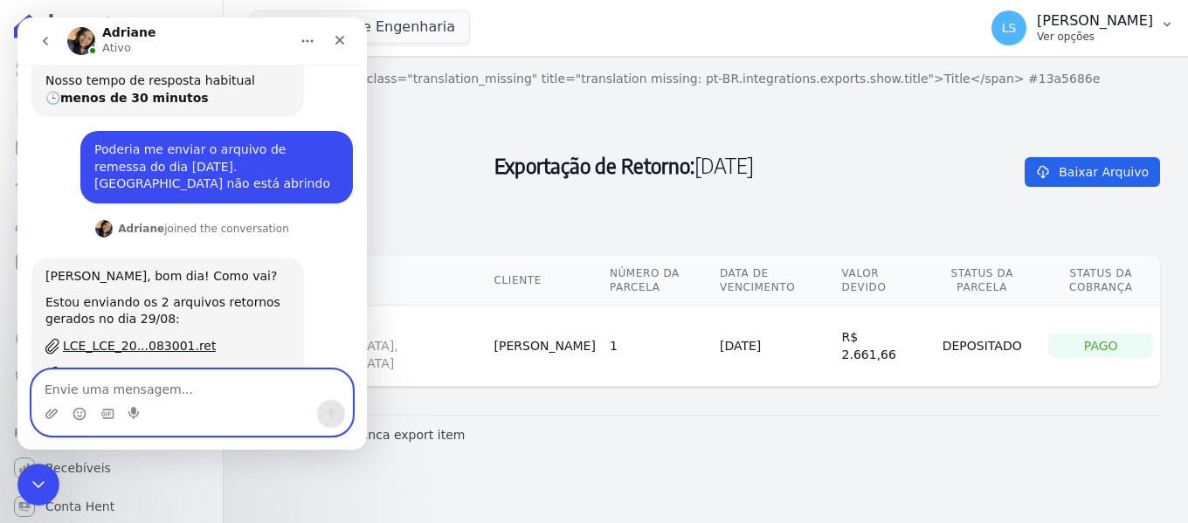
scroll to position [180, 0]
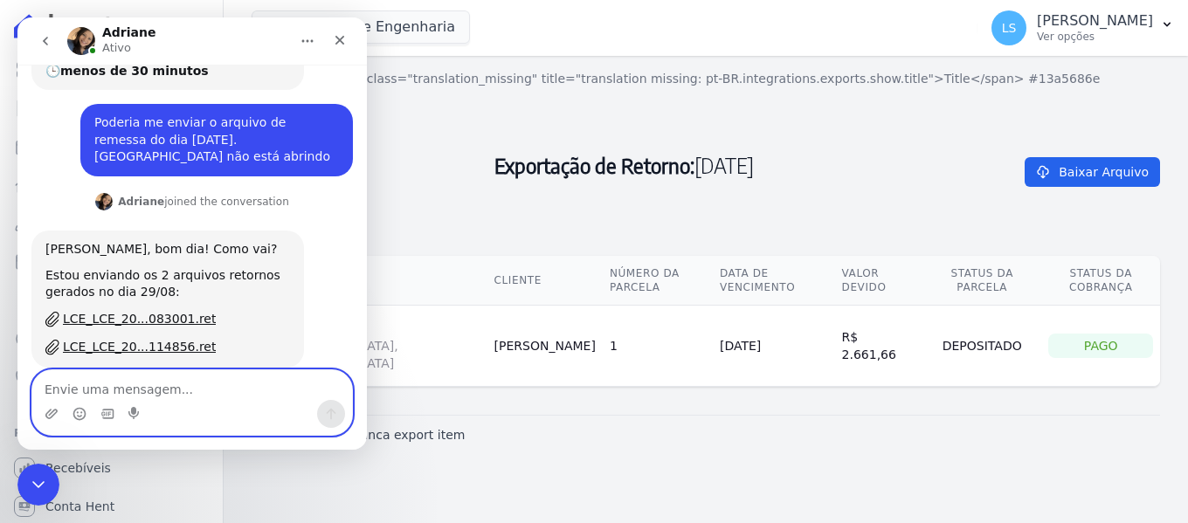
click at [100, 392] on textarea "Envie uma mensagem..." at bounding box center [192, 385] width 320 height 30
type textarea "Obrigada"
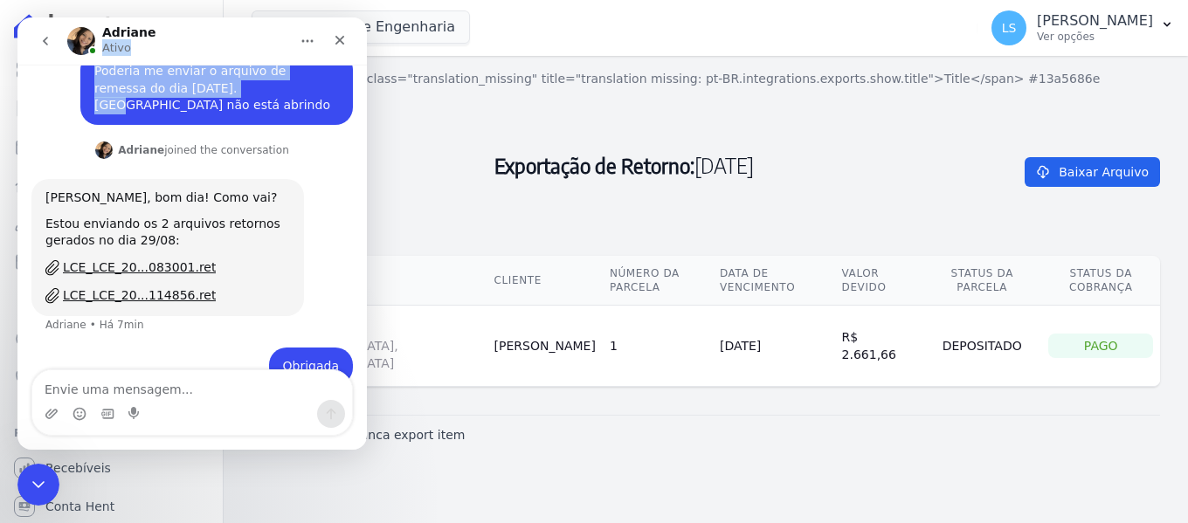
scroll to position [218, 0]
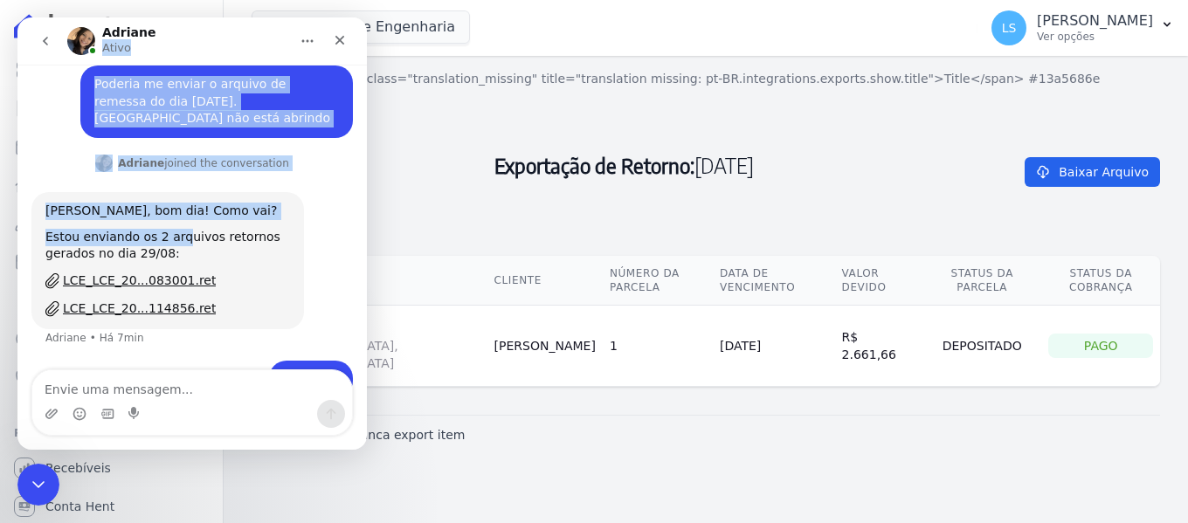
drag, startPoint x: 165, startPoint y: 42, endPoint x: 177, endPoint y: 206, distance: 164.7
click at [177, 206] on div "[PERSON_NAME] dia, [PERSON_NAME] • Há 12min Você receberá respostas aqui e no s…" at bounding box center [192, 233] width 350 height 433
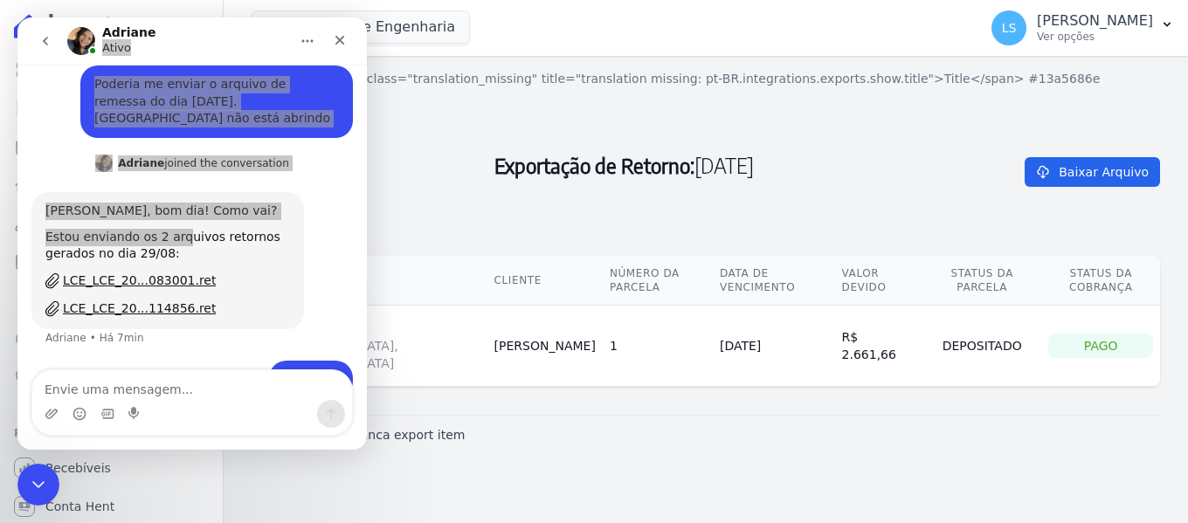
click at [524, 221] on h2 "Exportação de Retorno: [DATE]" at bounding box center [624, 165] width 745 height 154
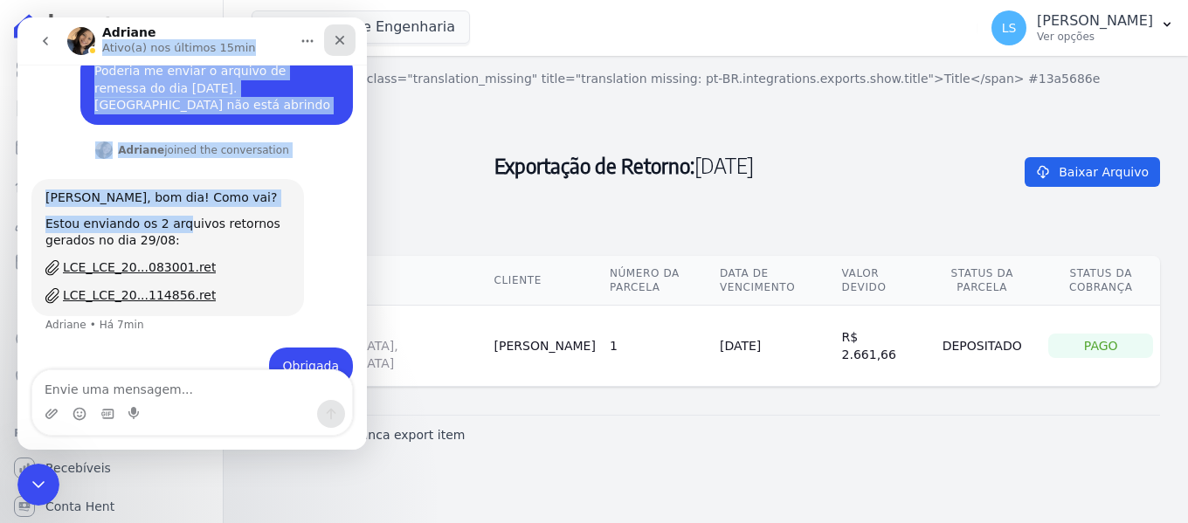
click at [341, 41] on icon "Fechar" at bounding box center [341, 41] width 10 height 10
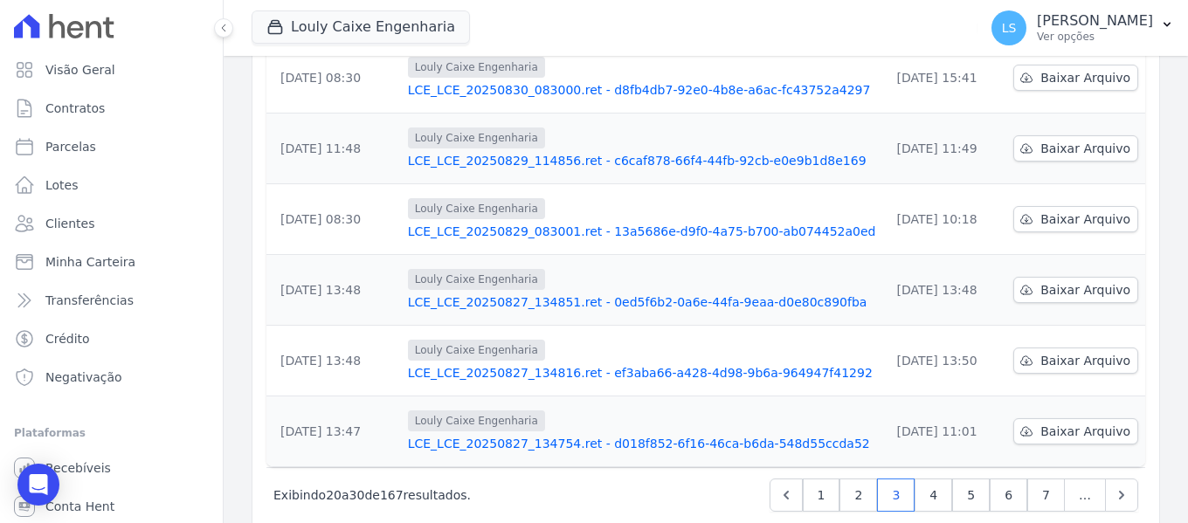
scroll to position [616, 0]
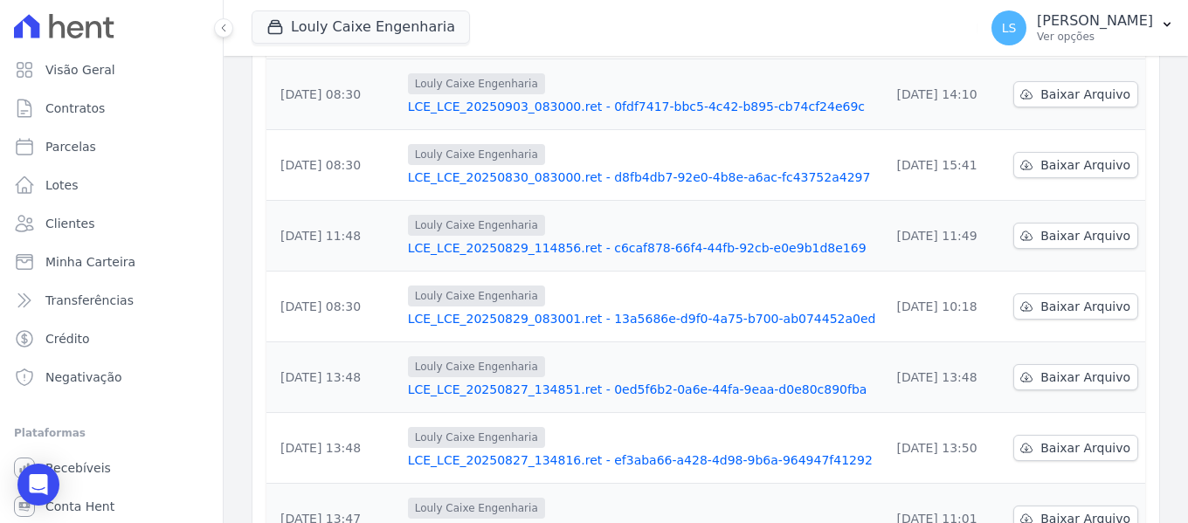
click at [606, 310] on link "LCE_LCE_20250829_083001.ret - 13a5686e-d9f0-4a75-b700-ab074452a0ed" at bounding box center [642, 318] width 468 height 17
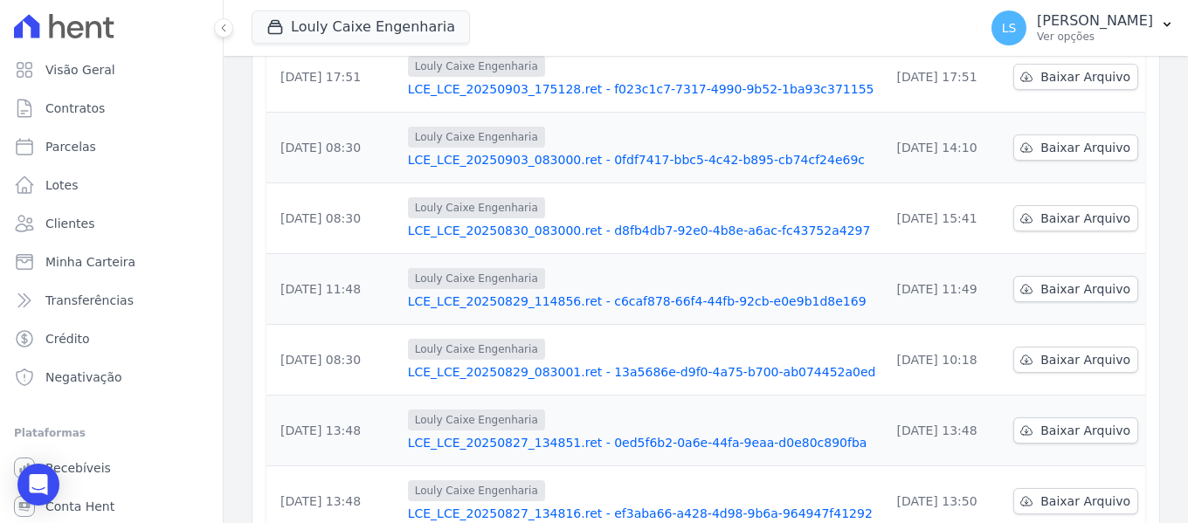
scroll to position [703, 0]
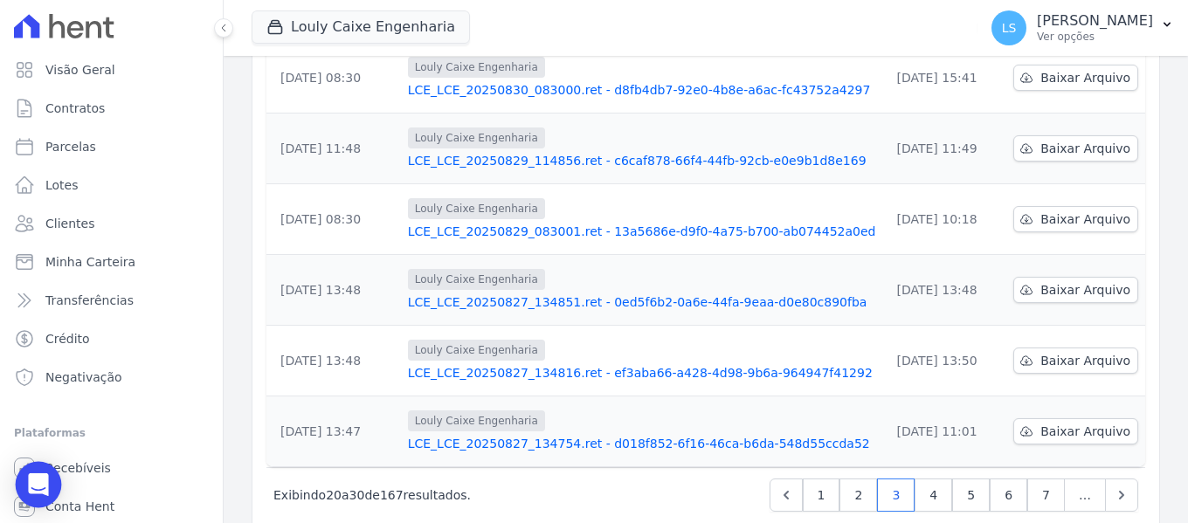
click at [19, 470] on div "Open Intercom Messenger" at bounding box center [39, 485] width 46 height 46
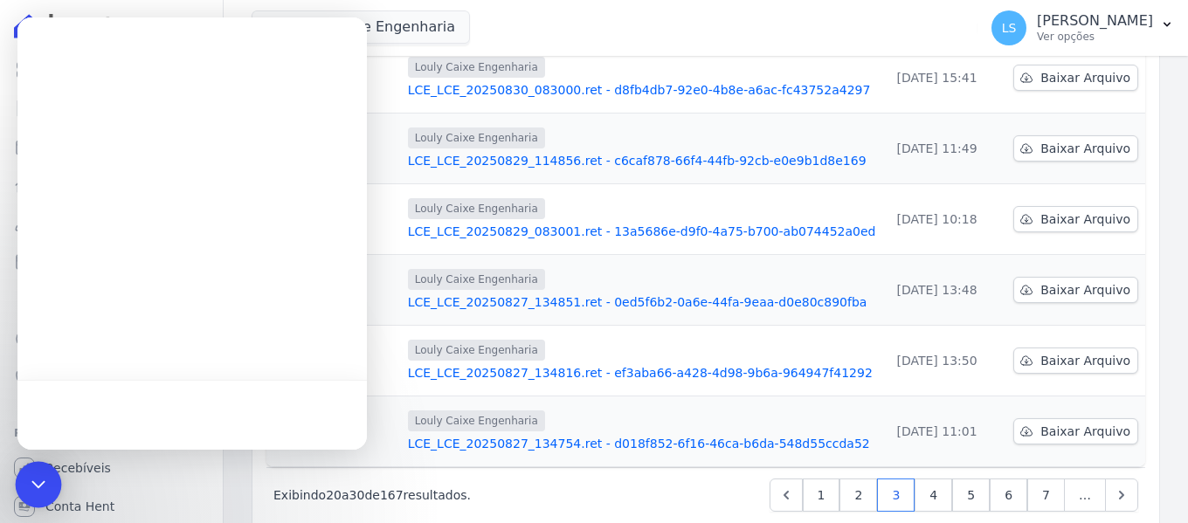
scroll to position [0, 0]
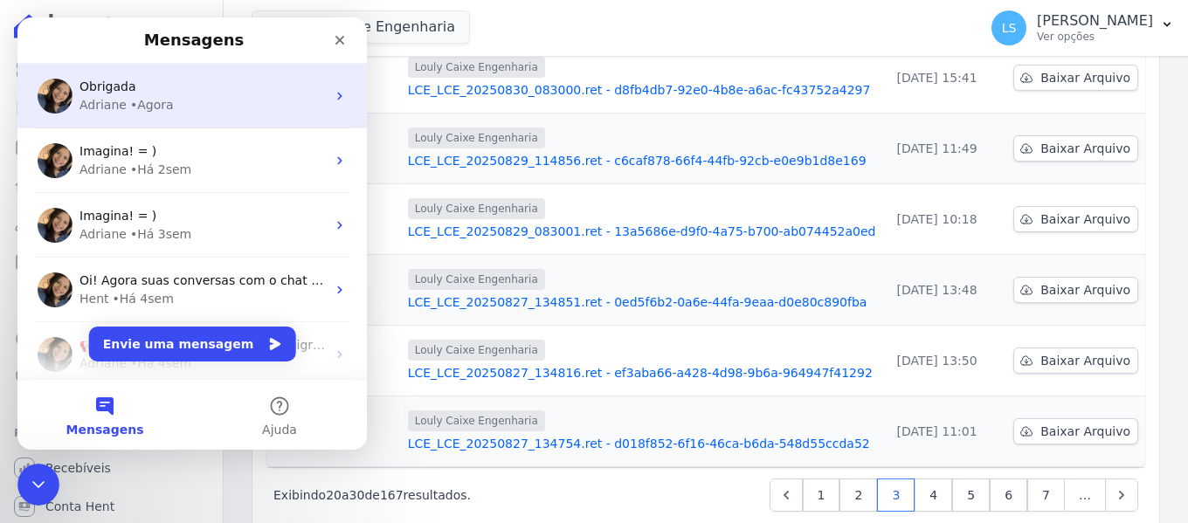
click at [123, 100] on div "Adriane • Agora" at bounding box center [203, 105] width 246 height 18
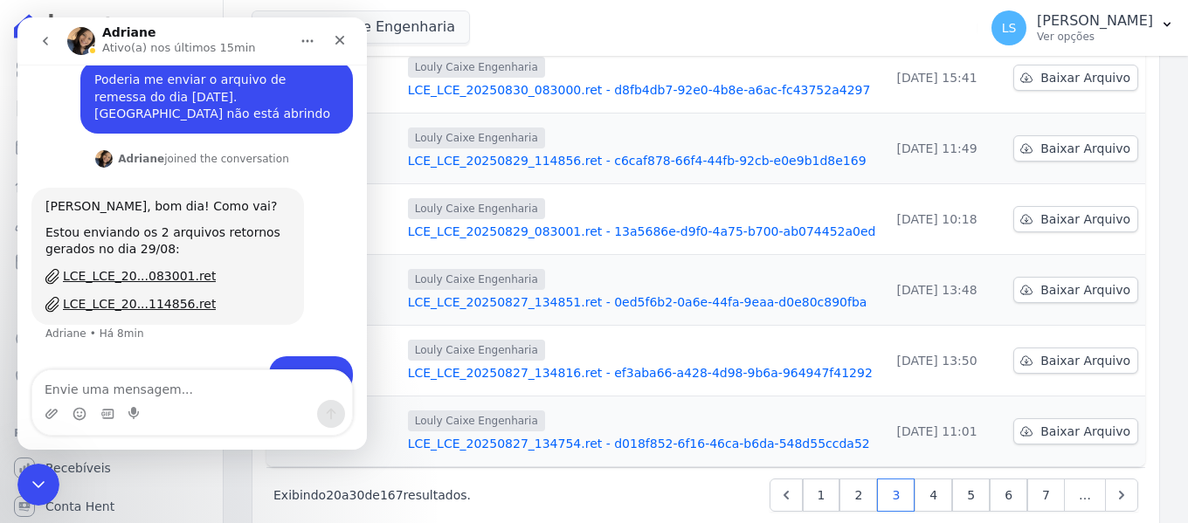
scroll to position [232, 0]
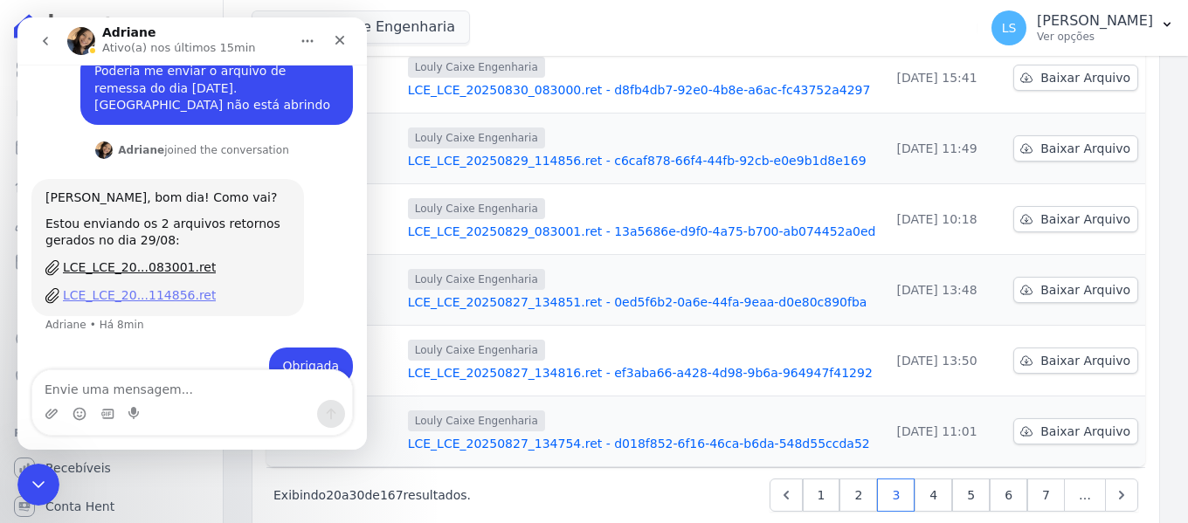
click at [146, 287] on div "LCE_LCE_20...114856.ret" at bounding box center [139, 296] width 153 height 18
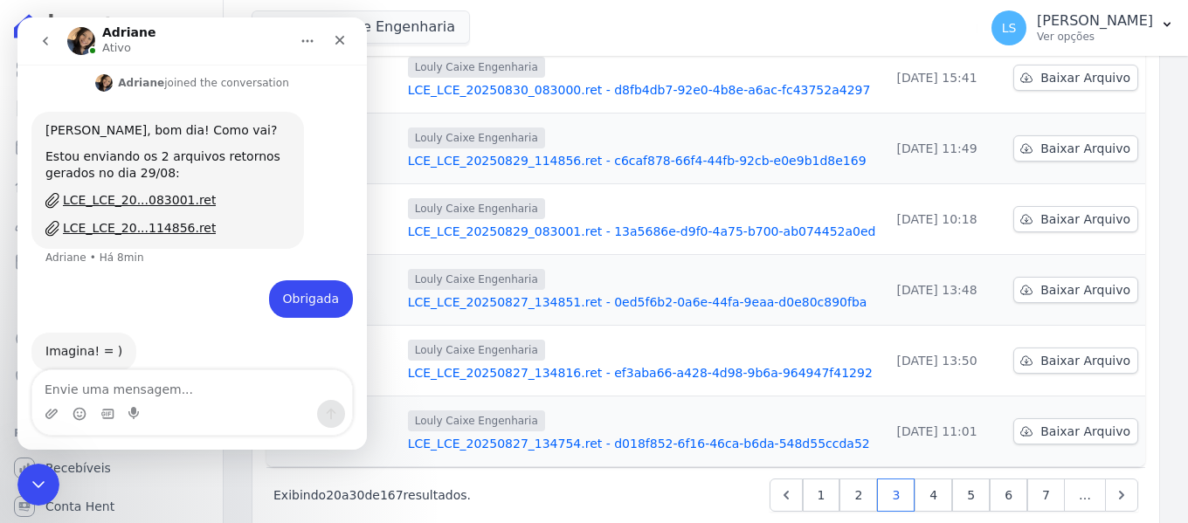
scroll to position [301, 0]
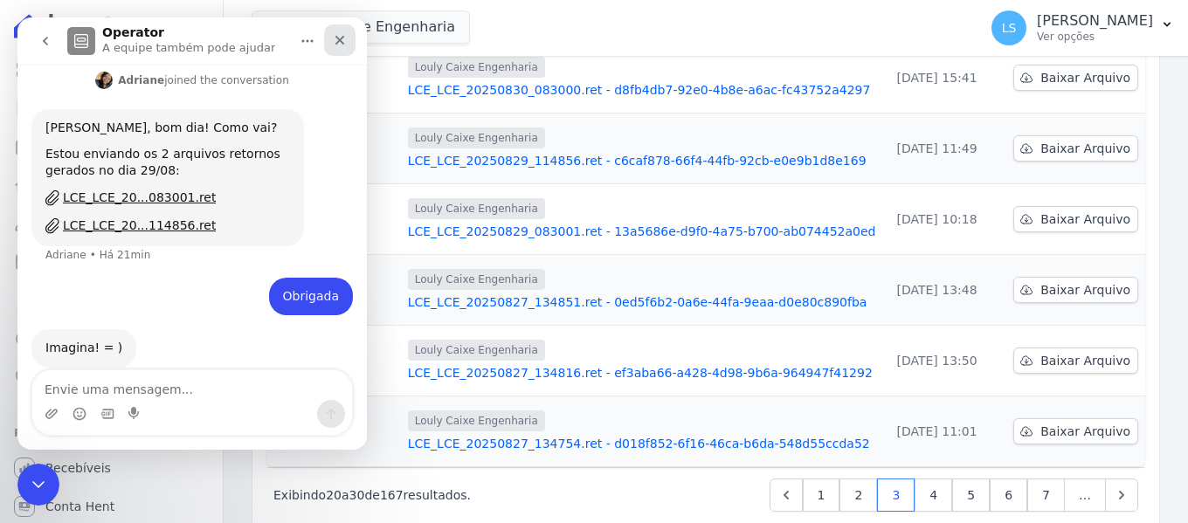
click at [344, 30] on div "Fechar" at bounding box center [339, 39] width 31 height 31
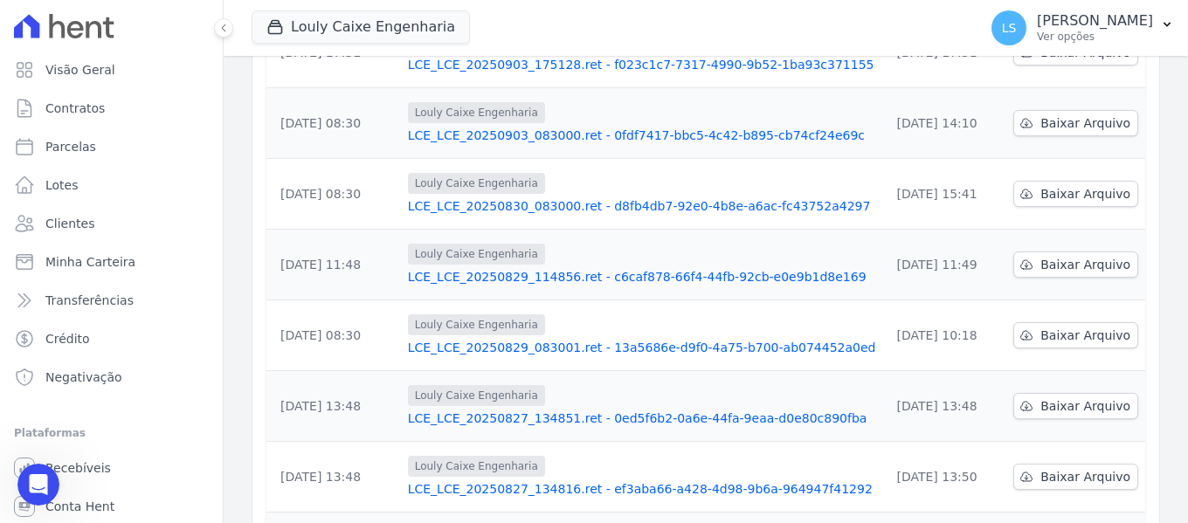
scroll to position [703, 0]
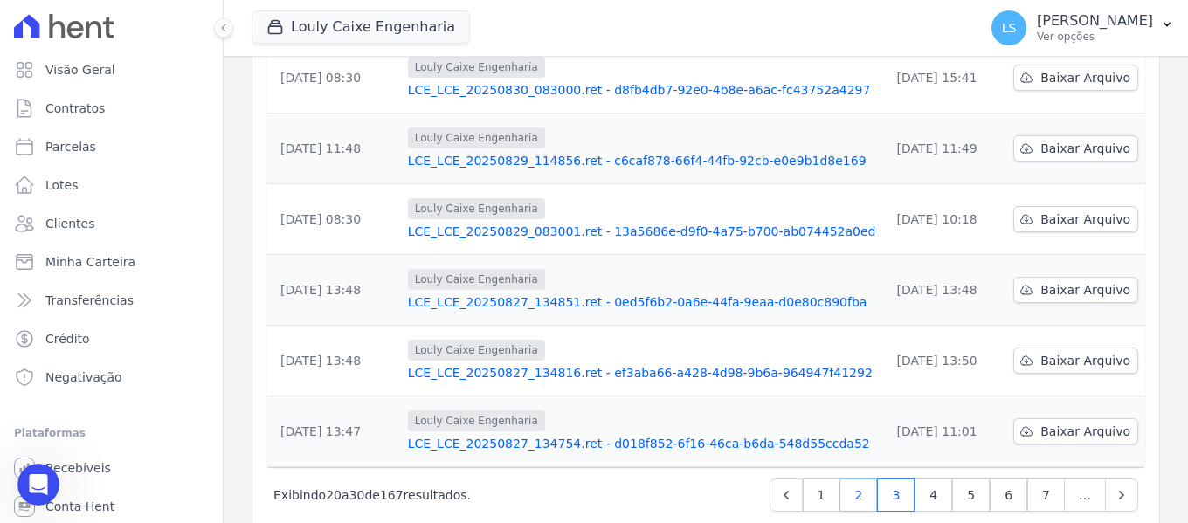
click at [858, 479] on link "2" at bounding box center [859, 495] width 38 height 33
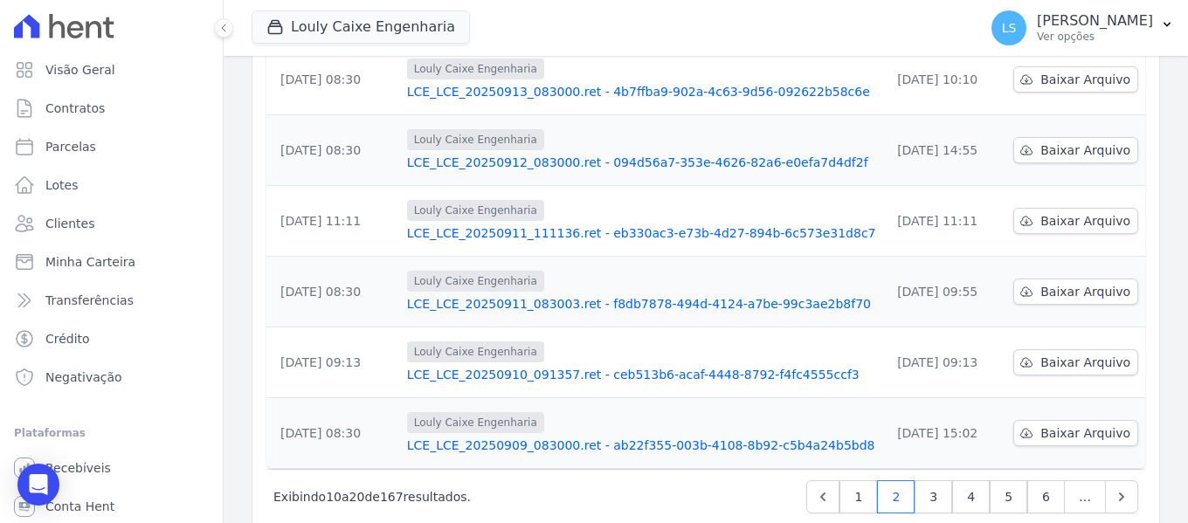
scroll to position [703, 0]
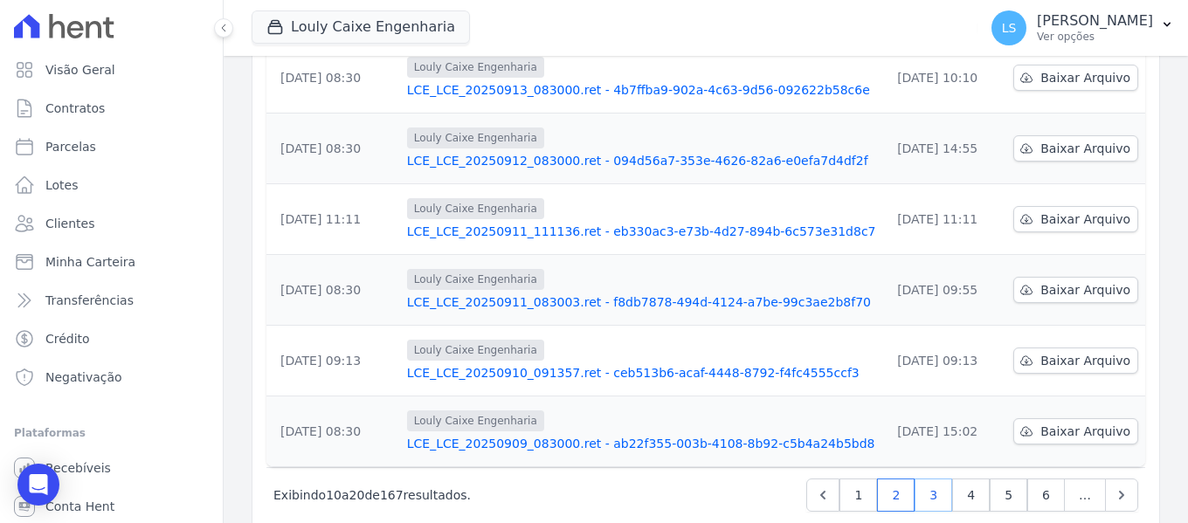
click at [915, 479] on link "3" at bounding box center [934, 495] width 38 height 33
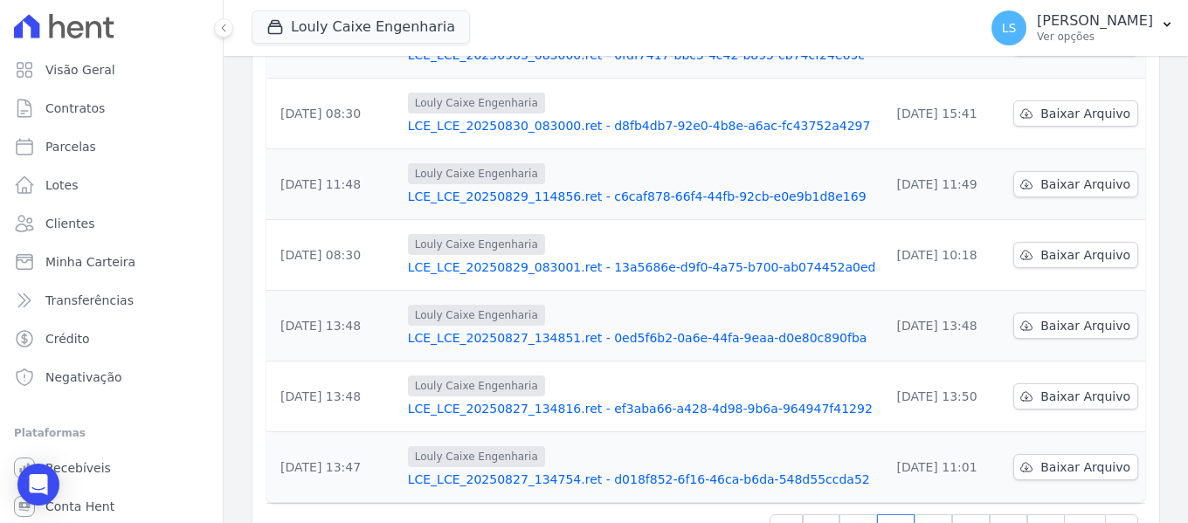
scroll to position [703, 0]
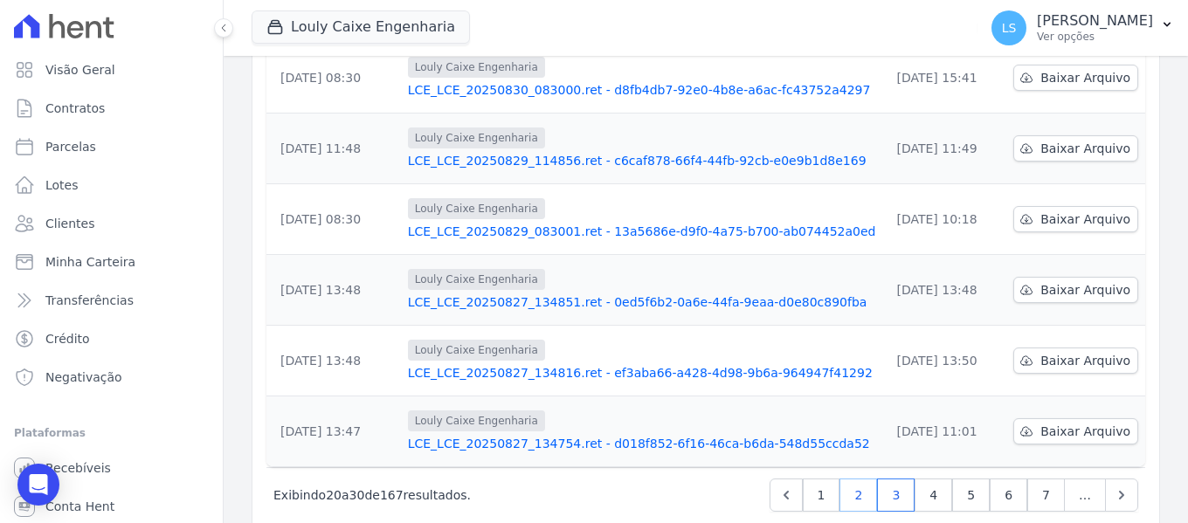
click at [845, 479] on link "2" at bounding box center [859, 495] width 38 height 33
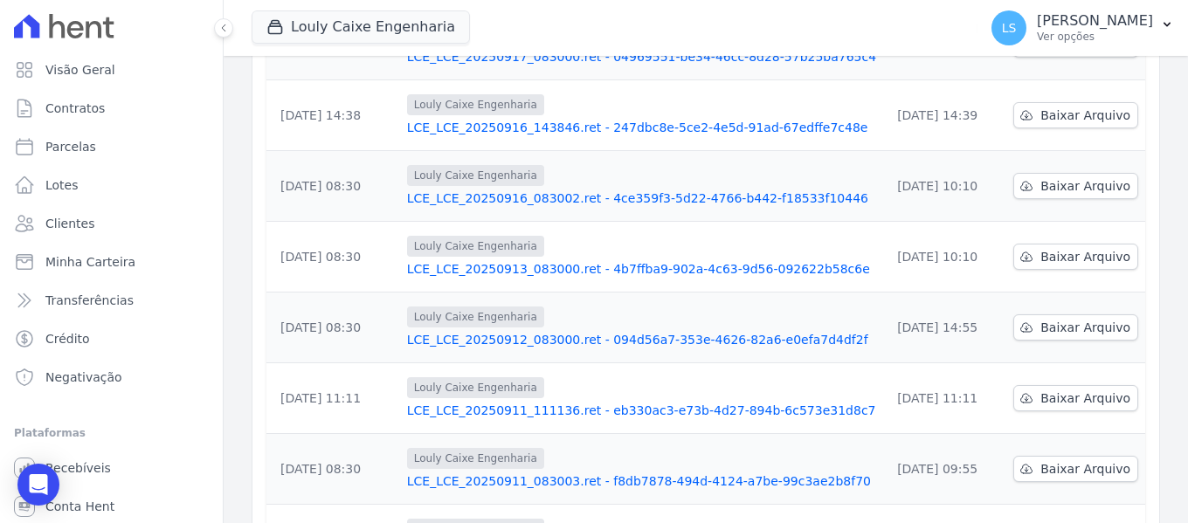
scroll to position [703, 0]
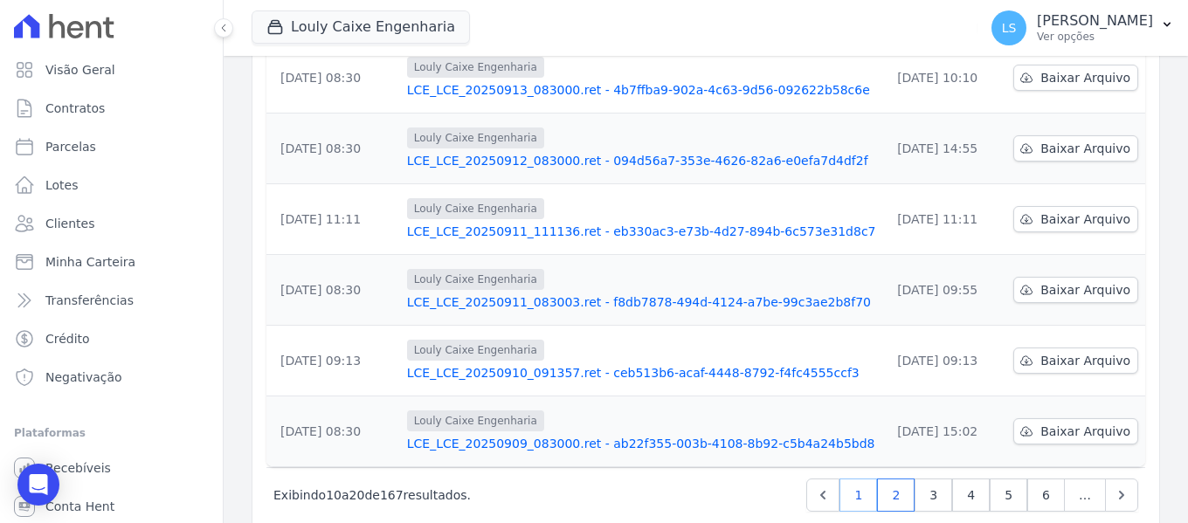
click at [855, 479] on link "1" at bounding box center [859, 495] width 38 height 33
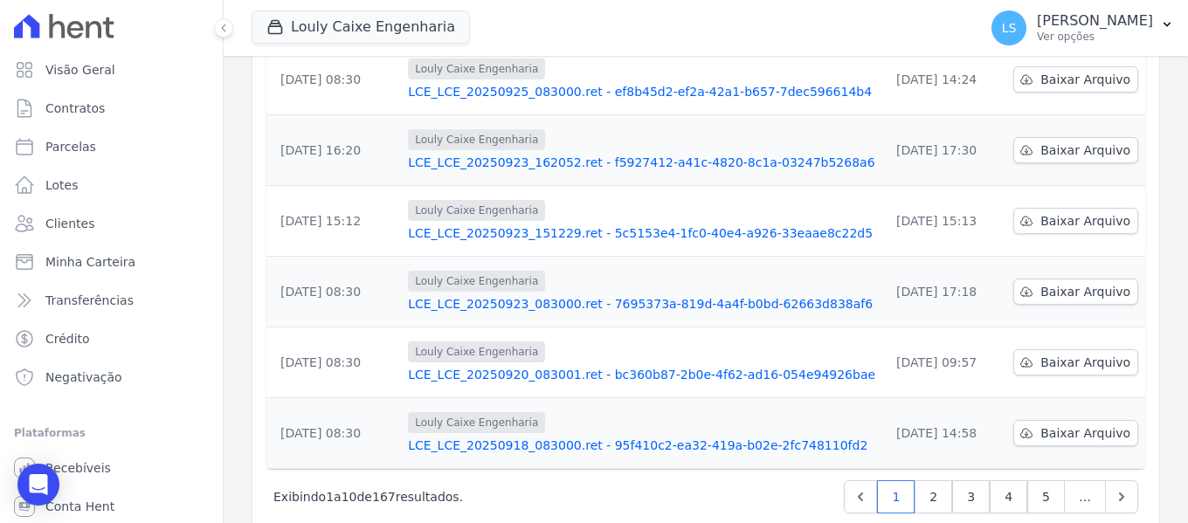
scroll to position [703, 0]
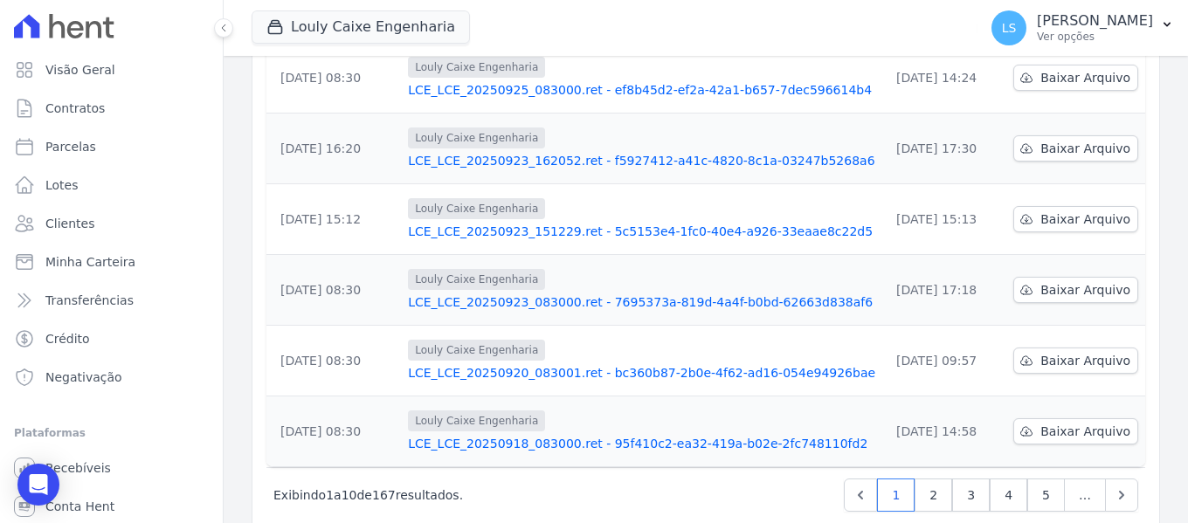
click at [571, 364] on link "LCE_LCE_20250920_083001.ret - bc360b87-2b0e-4f62-ad16-054e94926bae" at bounding box center [641, 372] width 467 height 17
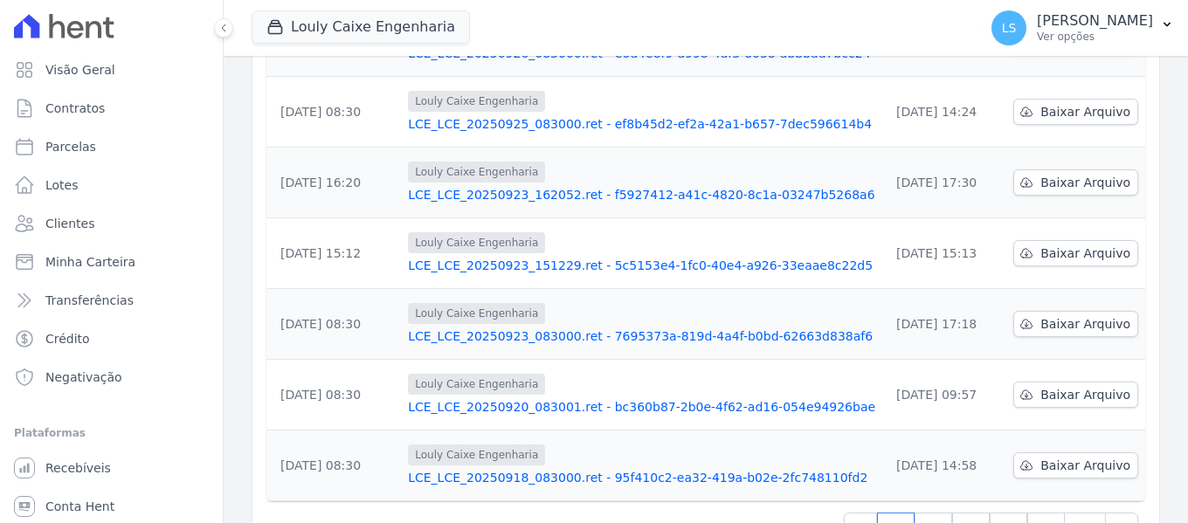
scroll to position [699, 0]
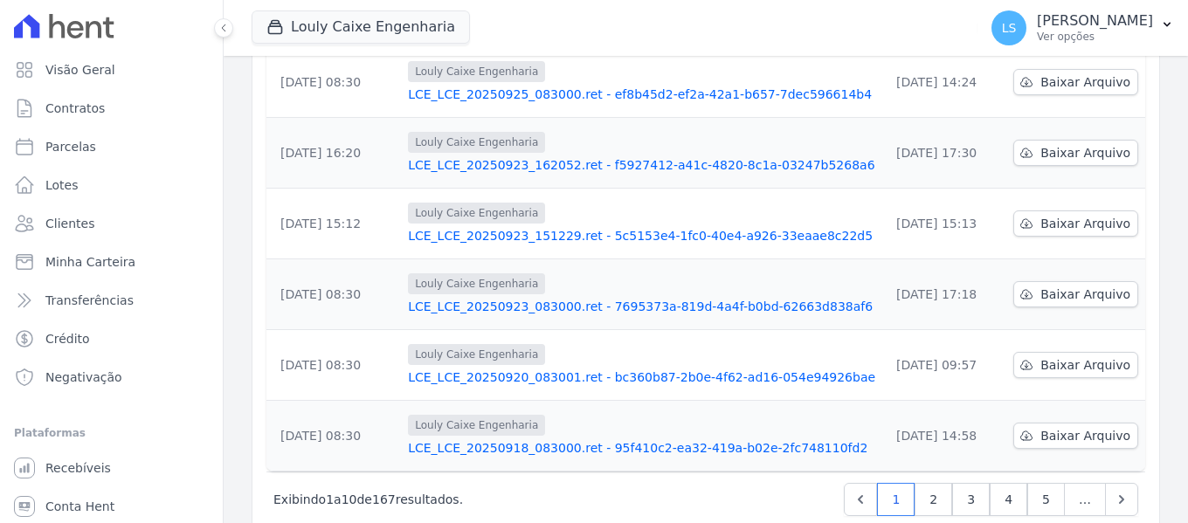
click at [530, 298] on link "LCE_LCE_20250923_083000.ret - 7695373a-819d-4a4f-b0bd-62663d838af6" at bounding box center [641, 306] width 467 height 17
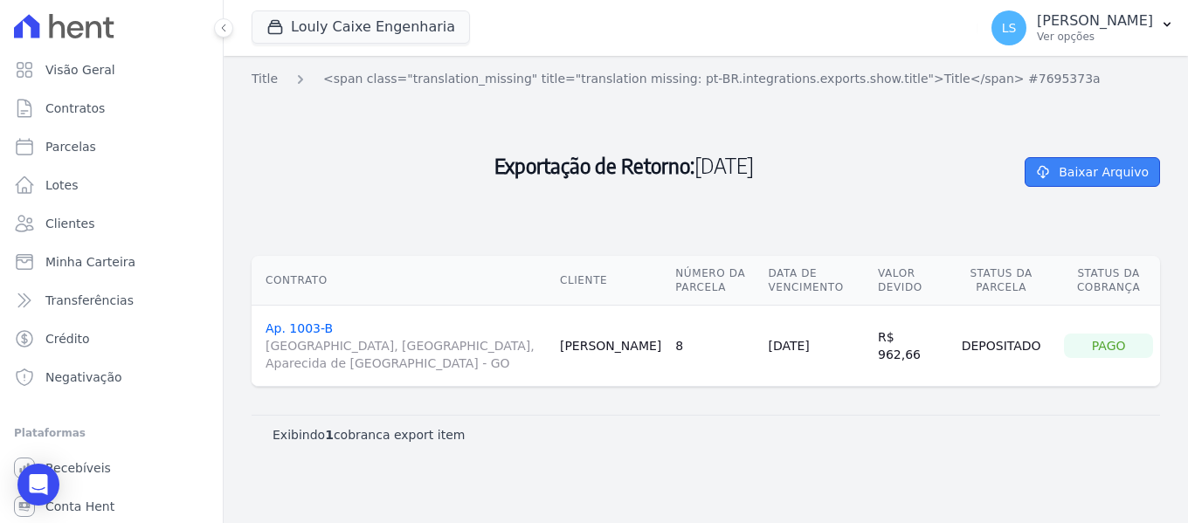
click at [1090, 171] on link "Baixar Arquivo" at bounding box center [1092, 172] width 135 height 30
